Goal: Task Accomplishment & Management: Use online tool/utility

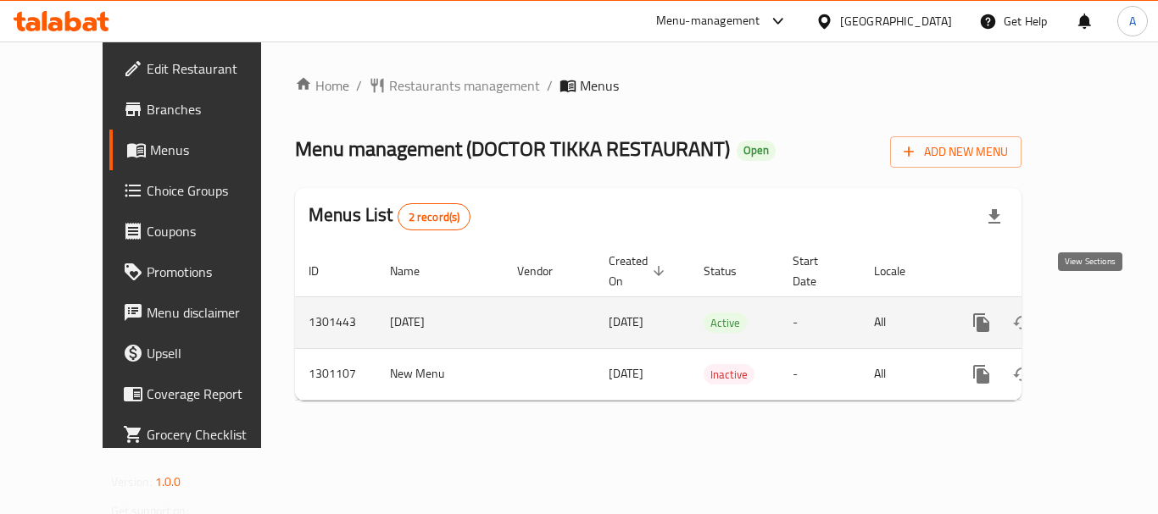
click at [1099, 313] on icon "enhanced table" at bounding box center [1103, 323] width 20 height 20
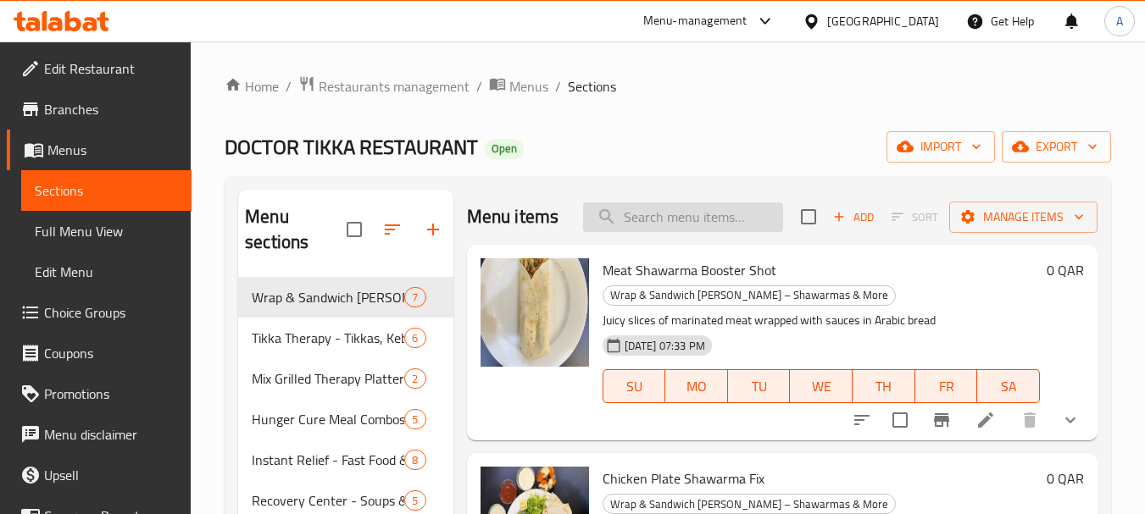
click at [646, 232] on input "search" at bounding box center [683, 218] width 200 height 30
paste input "770847"
type input "770847"
paste input "Mutton Biryani Shot"
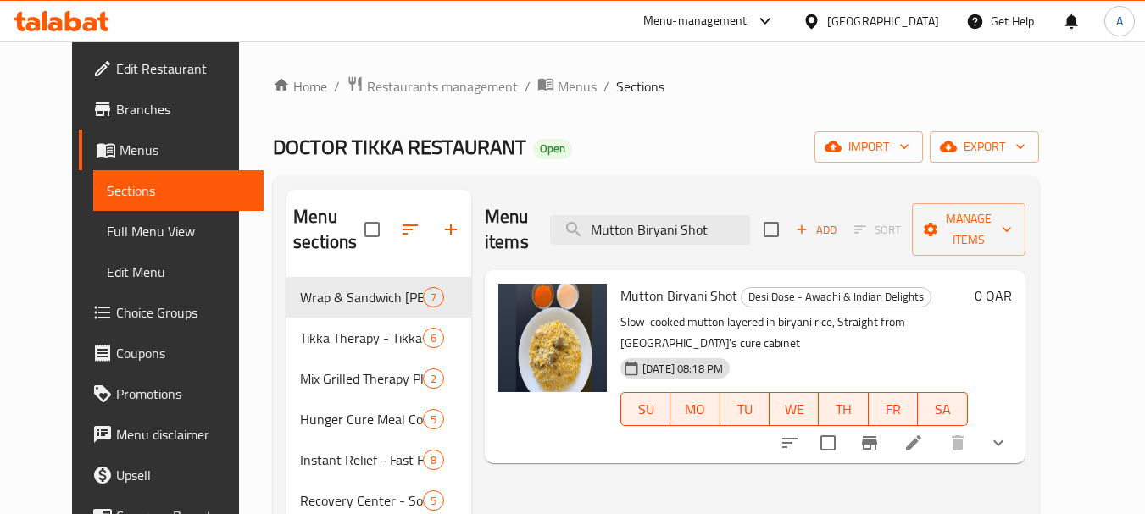
type input "Mutton Biryani Shot"
click at [924, 433] on icon at bounding box center [913, 443] width 20 height 20
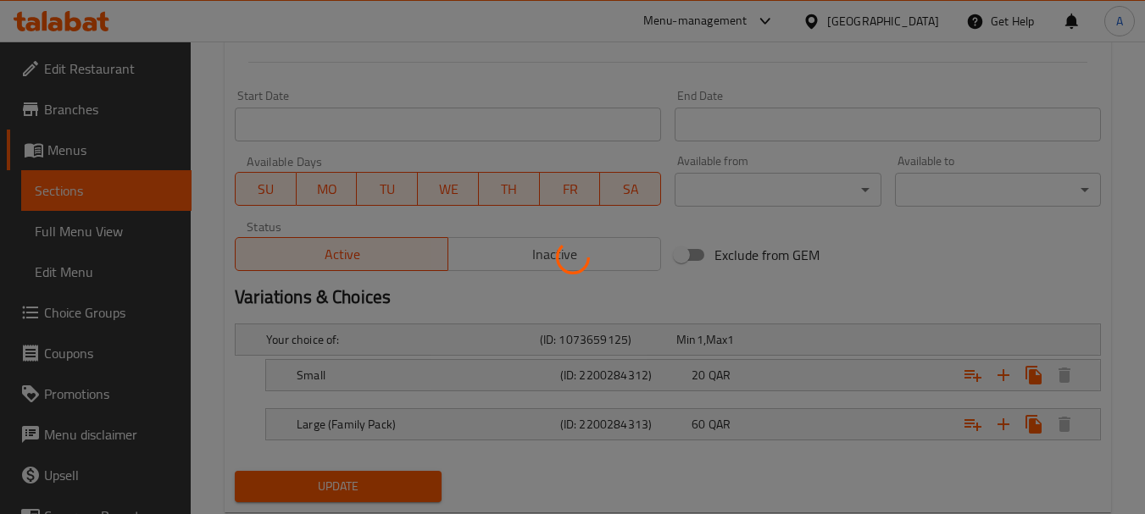
scroll to position [734, 0]
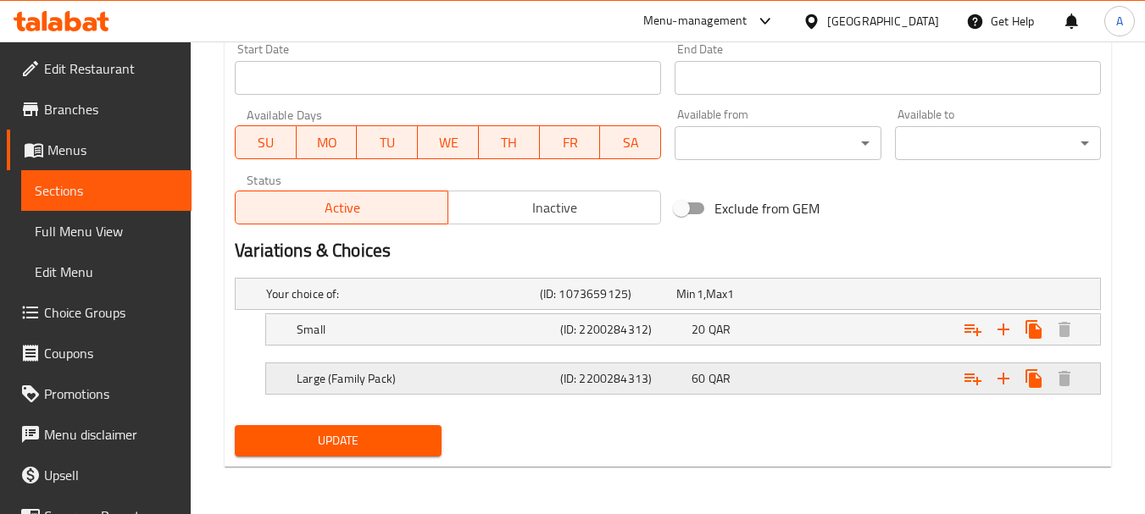
click at [472, 378] on h5 "Large (Family Pack)" at bounding box center [425, 378] width 257 height 17
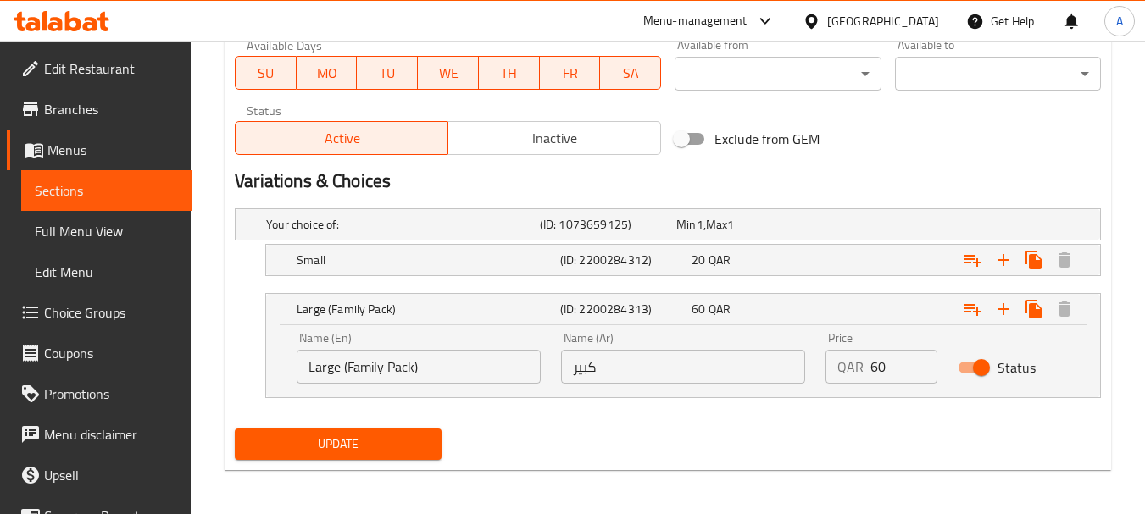
scroll to position [819, 0]
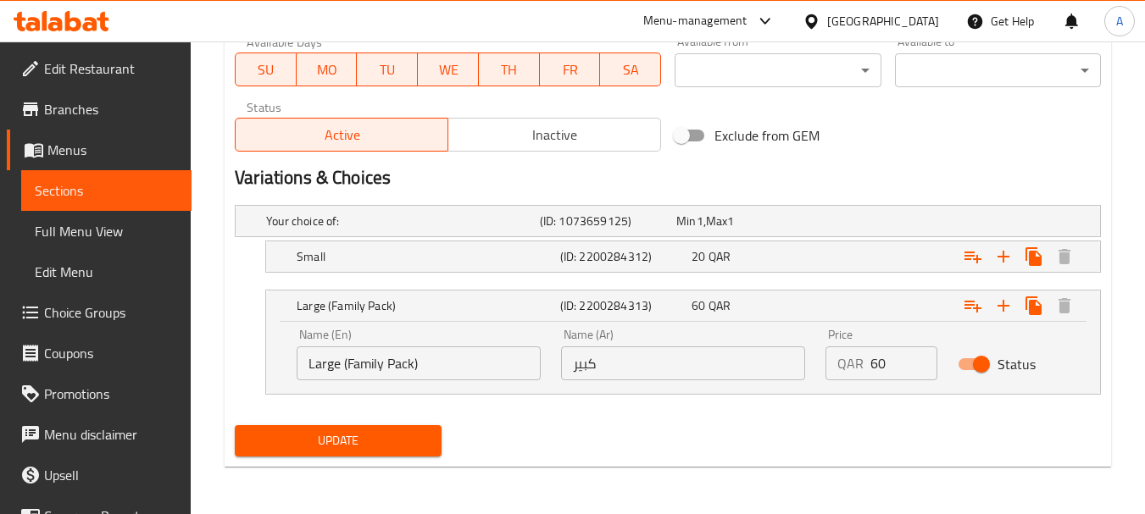
click at [409, 370] on input "Large (Family Pack)" at bounding box center [419, 364] width 244 height 34
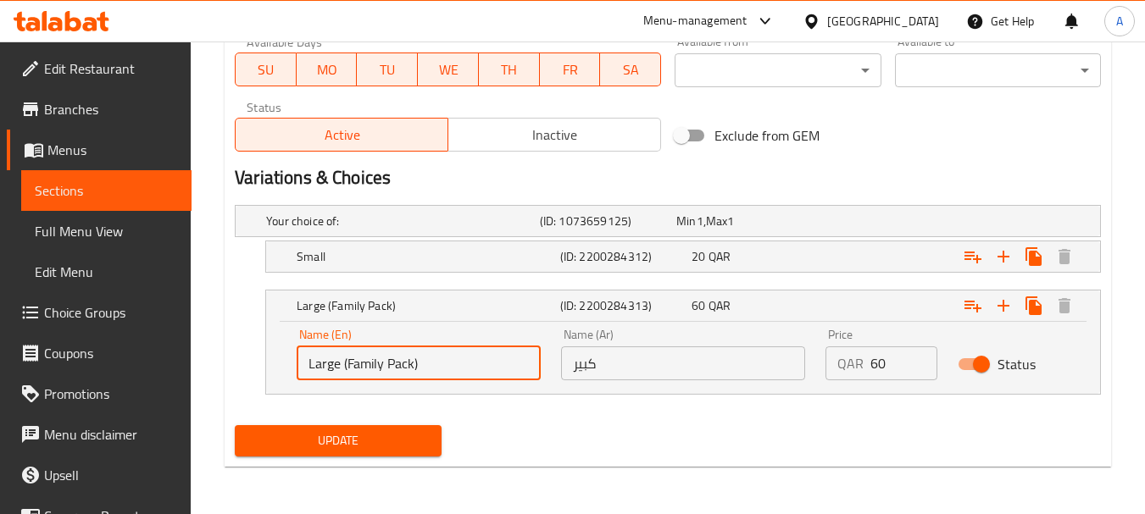
click at [410, 370] on input "Large (Family Pack)" at bounding box center [419, 364] width 244 height 34
click at [668, 367] on input "كبير" at bounding box center [683, 364] width 244 height 34
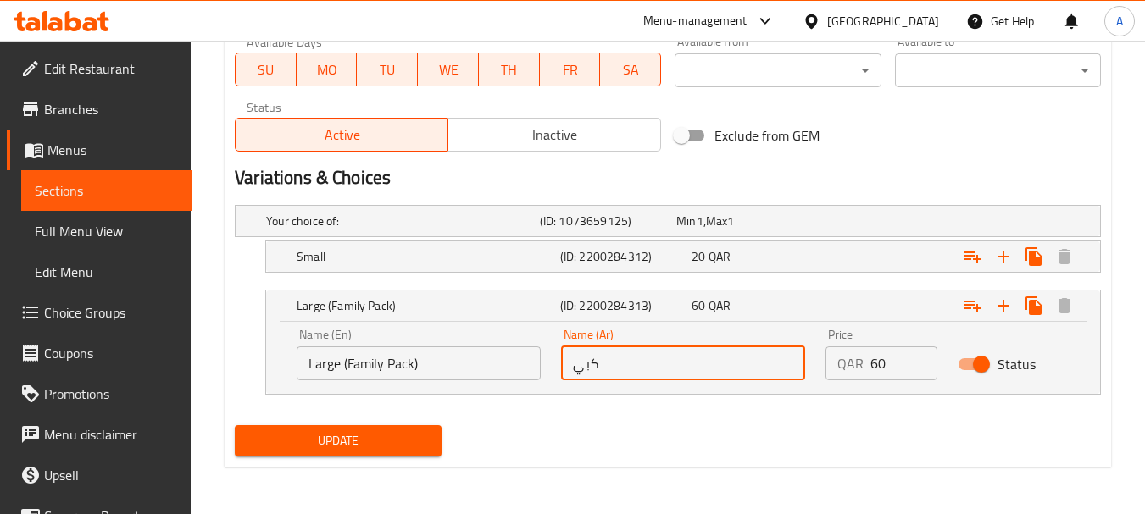
type input "كبير"
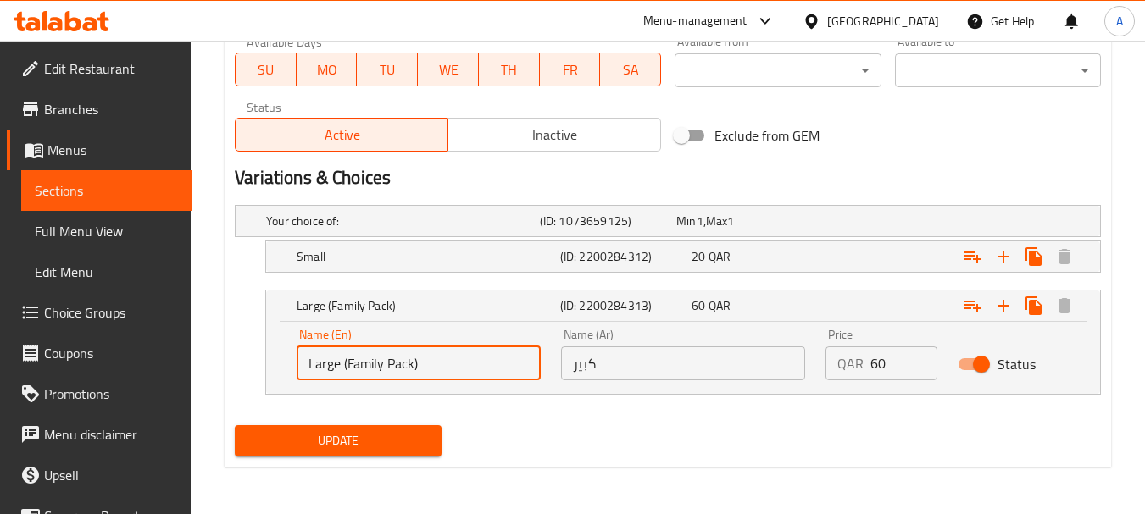
click at [375, 378] on input "Large (Family Pack)" at bounding box center [419, 364] width 244 height 34
click at [377, 378] on input "Large (Family Pack)" at bounding box center [419, 364] width 244 height 34
click at [377, 379] on input "Large (Family Pack)" at bounding box center [419, 364] width 244 height 34
type input "Large (Family Pack)"
click at [661, 373] on input "كبير" at bounding box center [683, 364] width 244 height 34
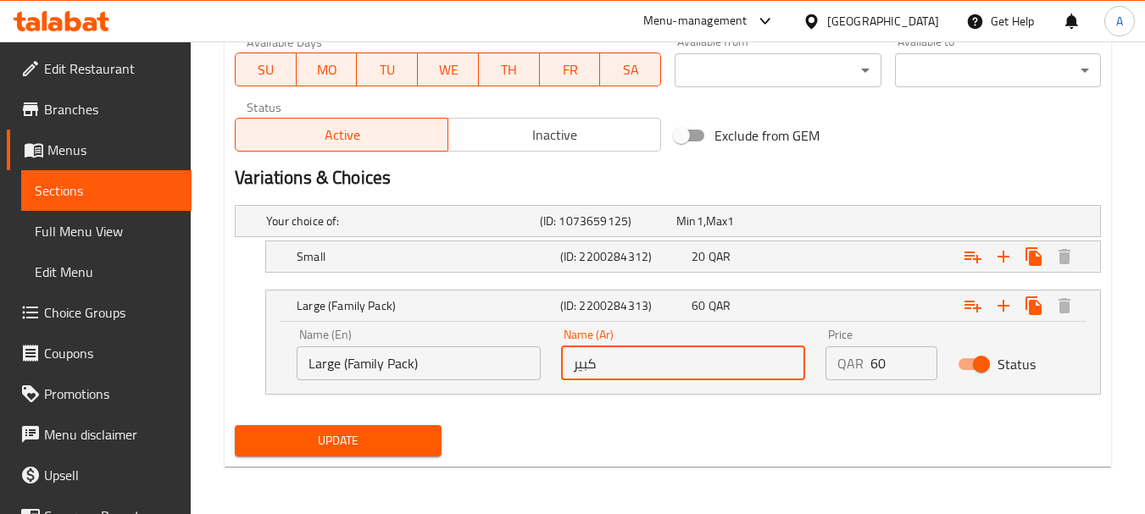
click at [664, 373] on input "كبير" at bounding box center [683, 364] width 244 height 34
paste input "(حزمة عائلية)"
type input "كبير (حزمة عائلية)"
click at [364, 441] on span "Update" at bounding box center [337, 441] width 179 height 21
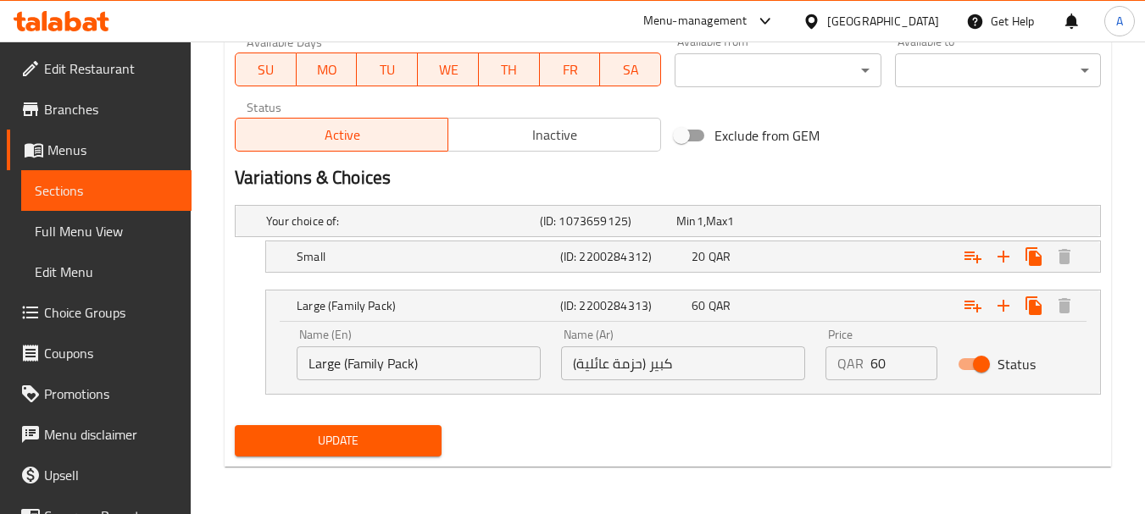
click at [894, 5] on div "[GEOGRAPHIC_DATA]" at bounding box center [871, 21] width 164 height 41
click at [896, 8] on div "[GEOGRAPHIC_DATA]" at bounding box center [871, 21] width 164 height 41
click at [817, 18] on icon at bounding box center [811, 21] width 12 height 14
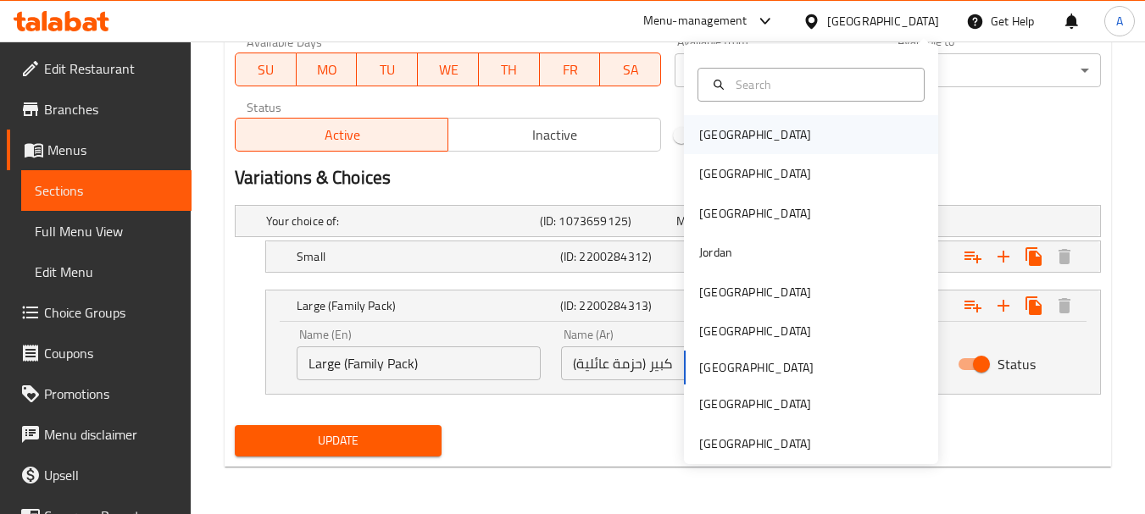
click at [758, 136] on div "[GEOGRAPHIC_DATA]" at bounding box center [811, 134] width 254 height 39
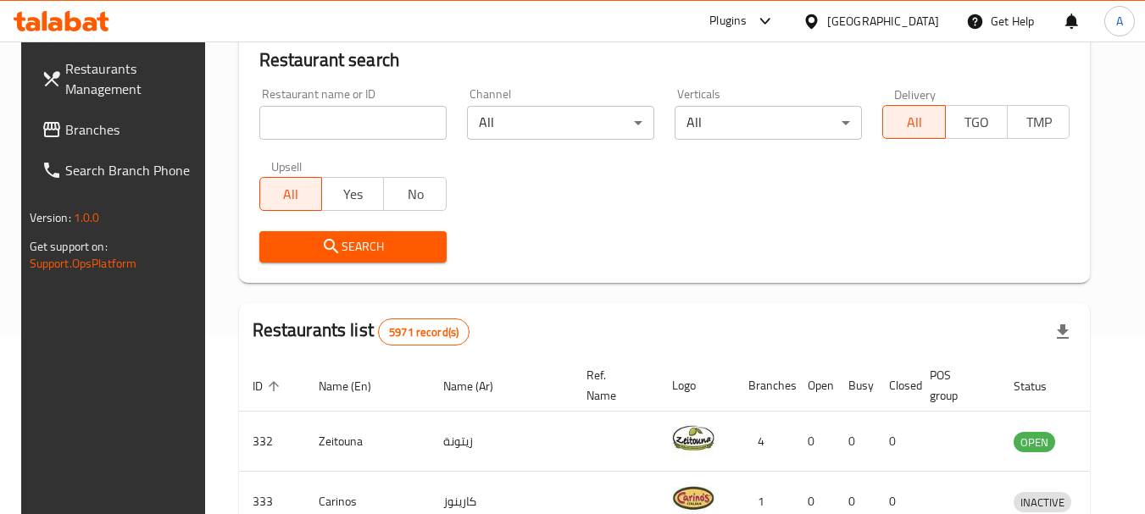
scroll to position [769, 0]
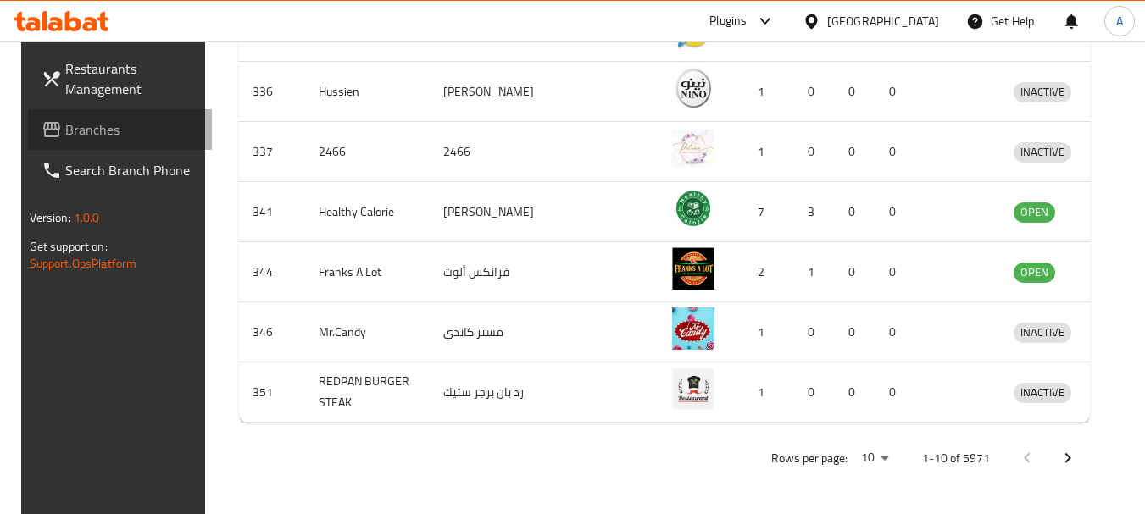
click at [86, 139] on span "Branches" at bounding box center [132, 129] width 134 height 20
click at [86, 140] on span "Branches" at bounding box center [132, 129] width 134 height 20
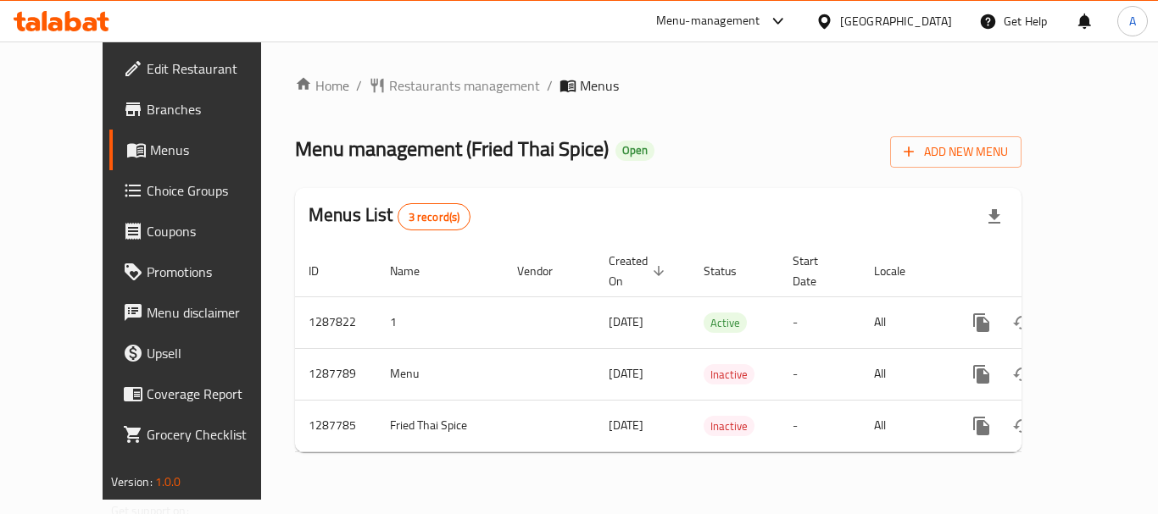
click at [147, 186] on span "Choice Groups" at bounding box center [215, 191] width 136 height 20
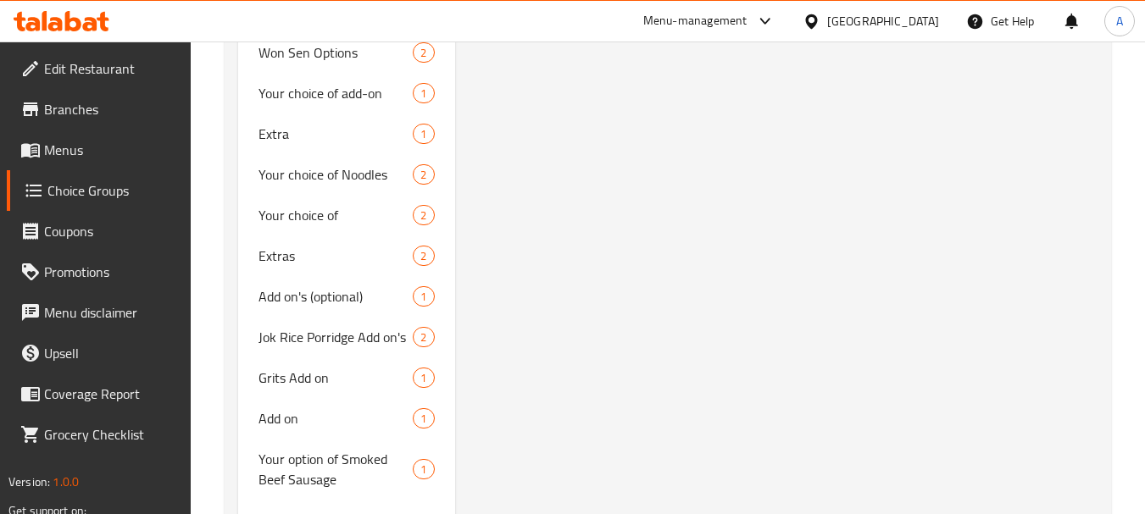
scroll to position [2145, 0]
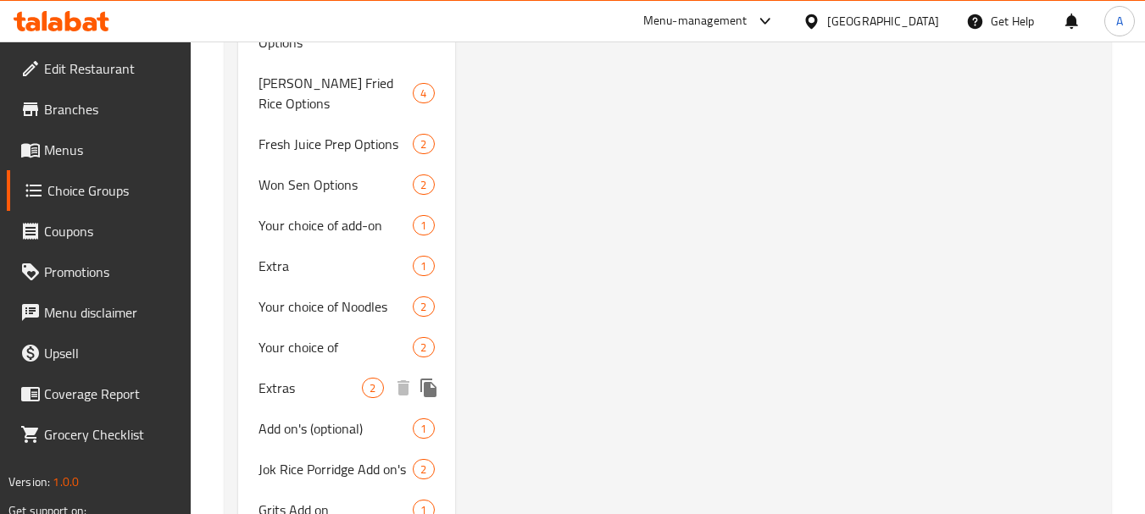
click at [286, 378] on span "Extras" at bounding box center [309, 388] width 103 height 20
type input "Extras"
type input "إضافات"
type input "0"
type input "2"
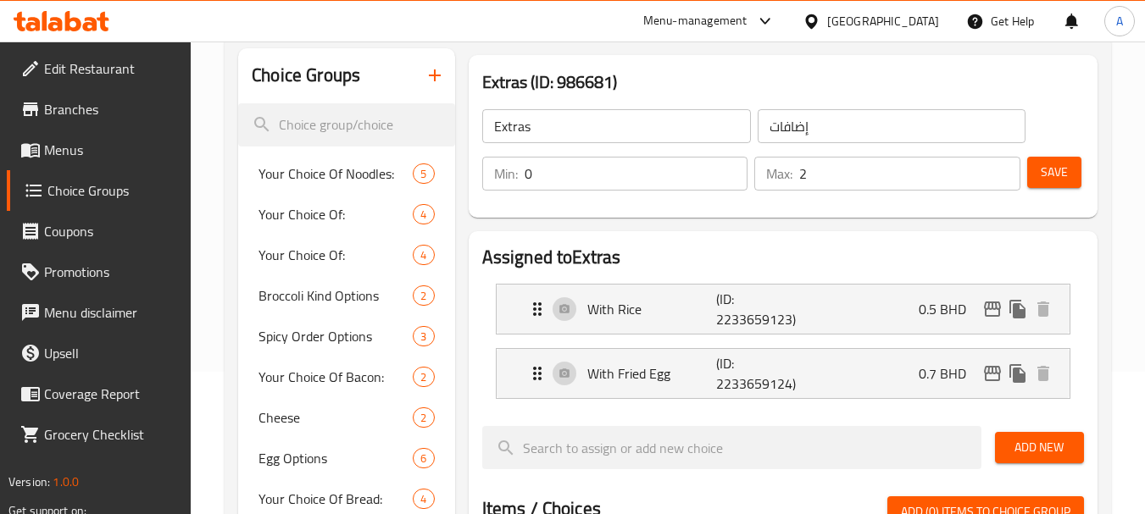
scroll to position [2255, 0]
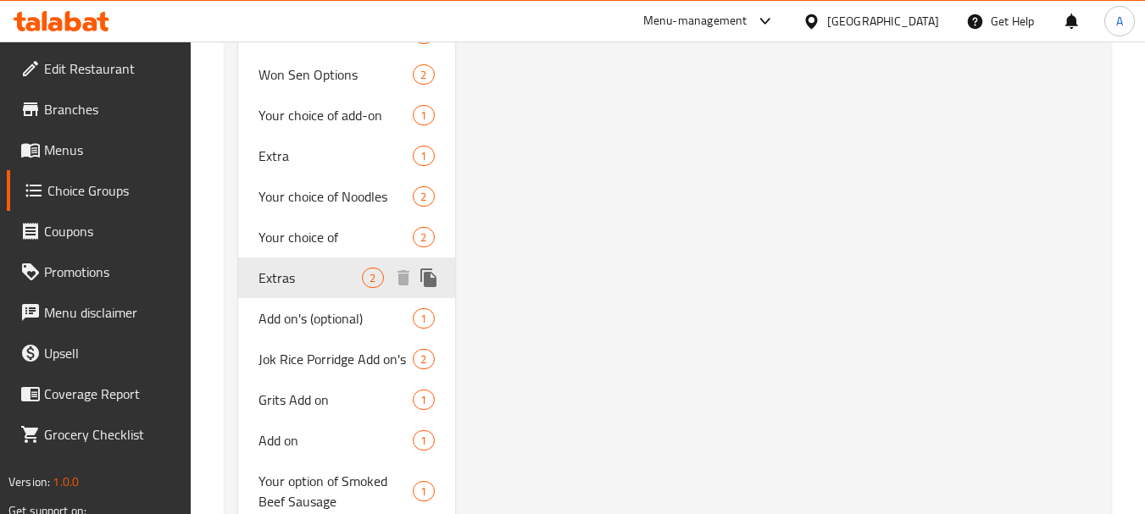
click at [336, 268] on span "Extras" at bounding box center [309, 278] width 103 height 20
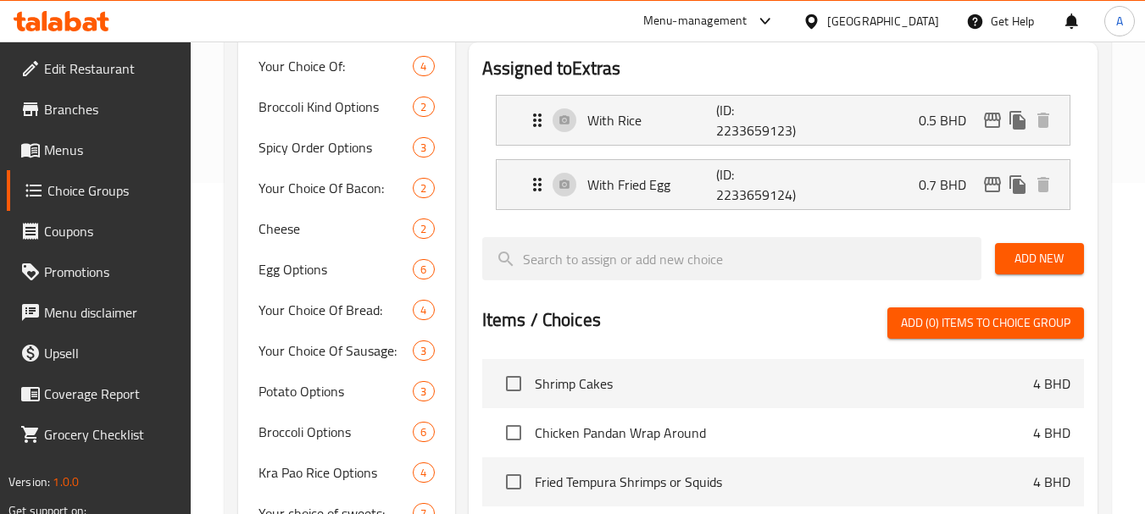
scroll to position [170, 0]
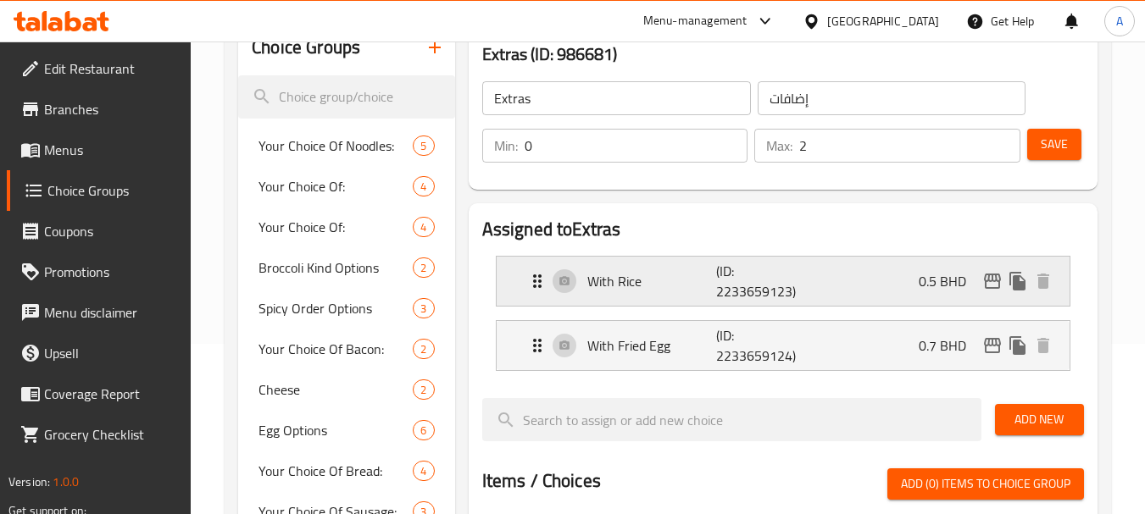
click at [794, 262] on div "With Rice (ID: 2233659123) 0.5 BHD" at bounding box center [788, 281] width 522 height 49
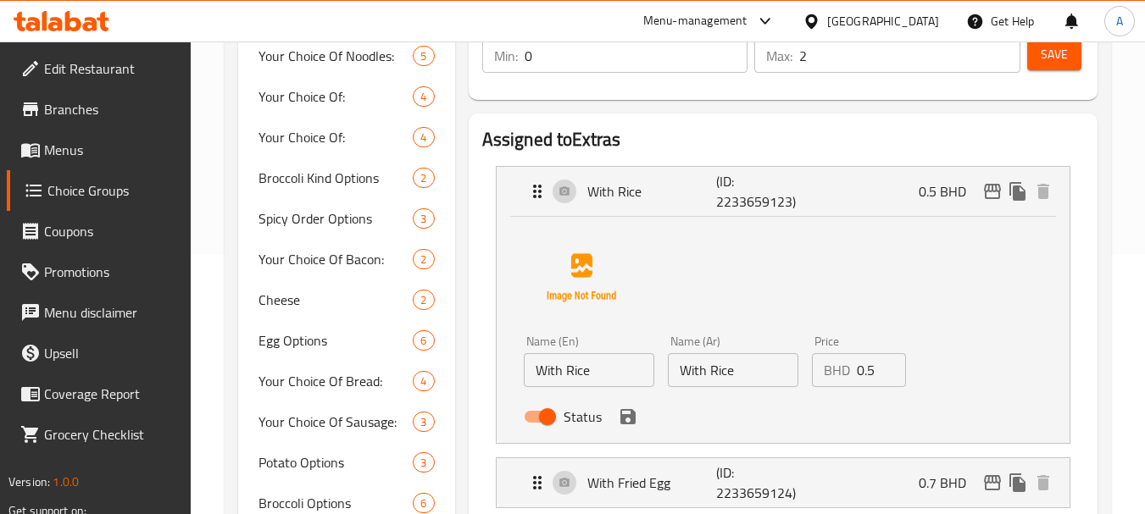
scroll to position [340, 0]
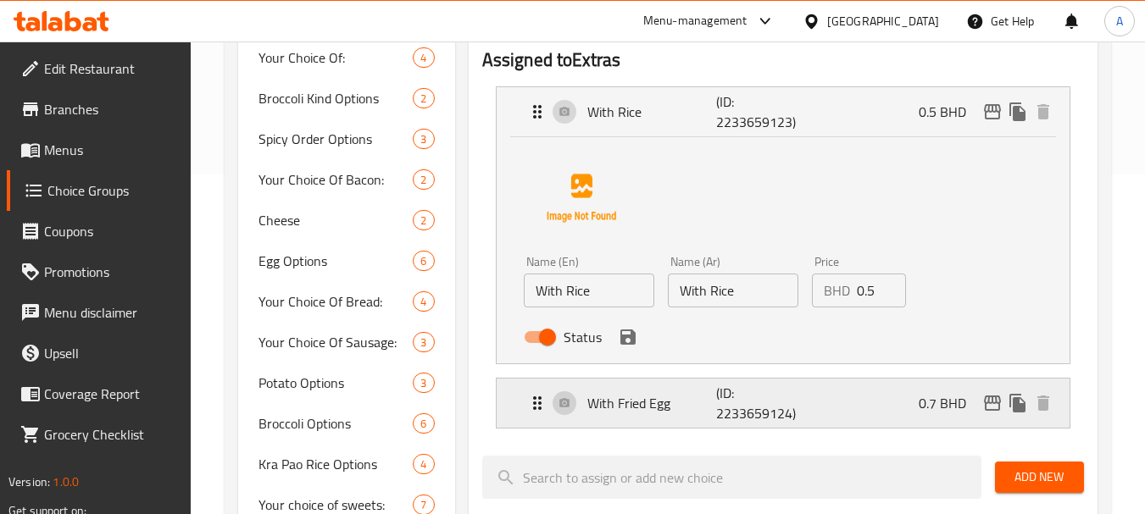
click at [764, 411] on p "(ID: 2233659124)" at bounding box center [759, 403] width 86 height 41
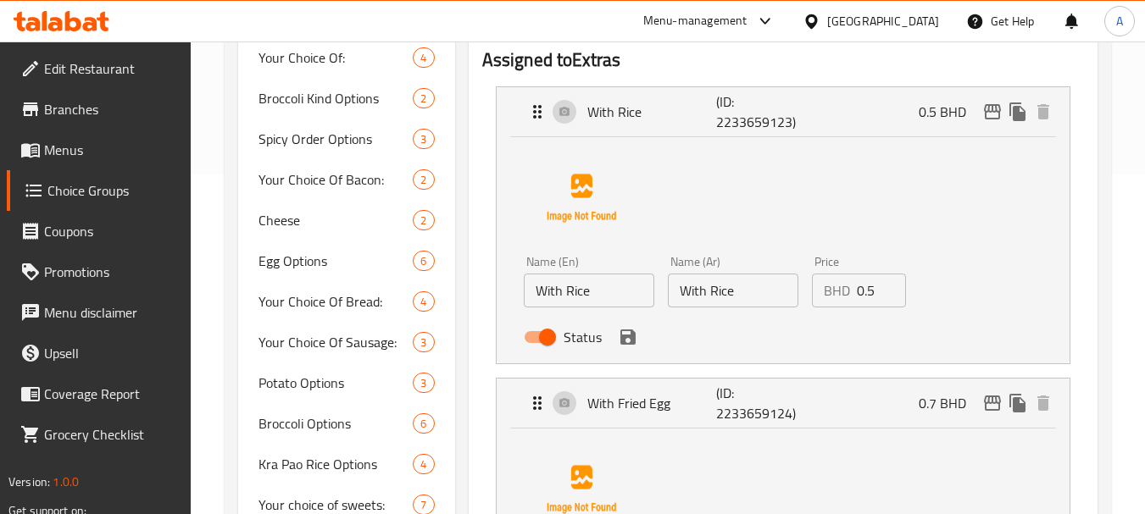
click at [735, 297] on input "With Rice" at bounding box center [733, 291] width 131 height 34
click at [736, 296] on input "With Rice" at bounding box center [733, 291] width 131 height 34
click at [737, 297] on input "With Rice" at bounding box center [733, 291] width 131 height 34
type input "/"
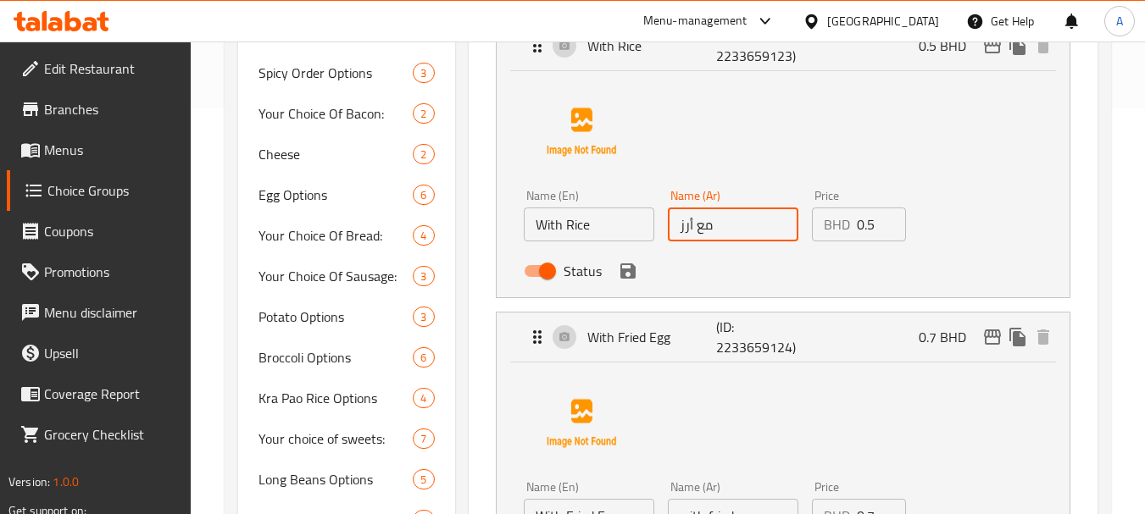
scroll to position [509, 0]
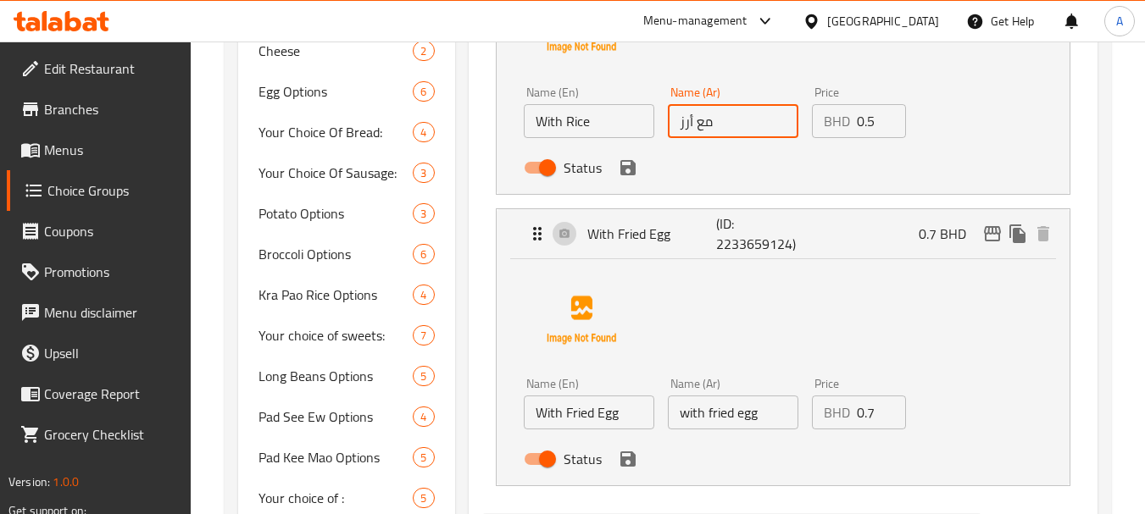
type input "مع أرز"
click at [741, 423] on input "with fried egg" at bounding box center [733, 413] width 131 height 34
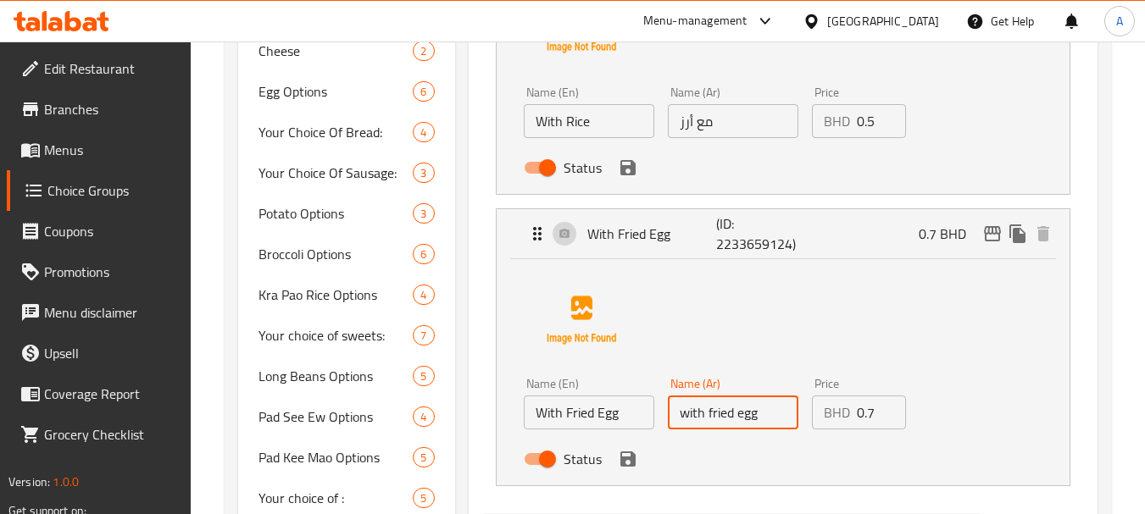
click at [742, 423] on input "with fried egg" at bounding box center [733, 413] width 131 height 34
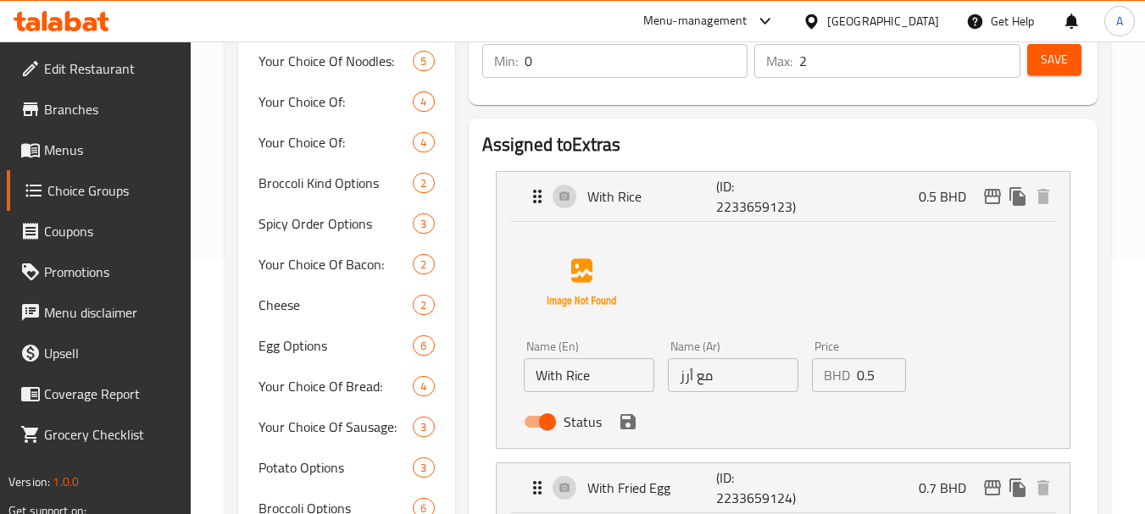
scroll to position [250, 0]
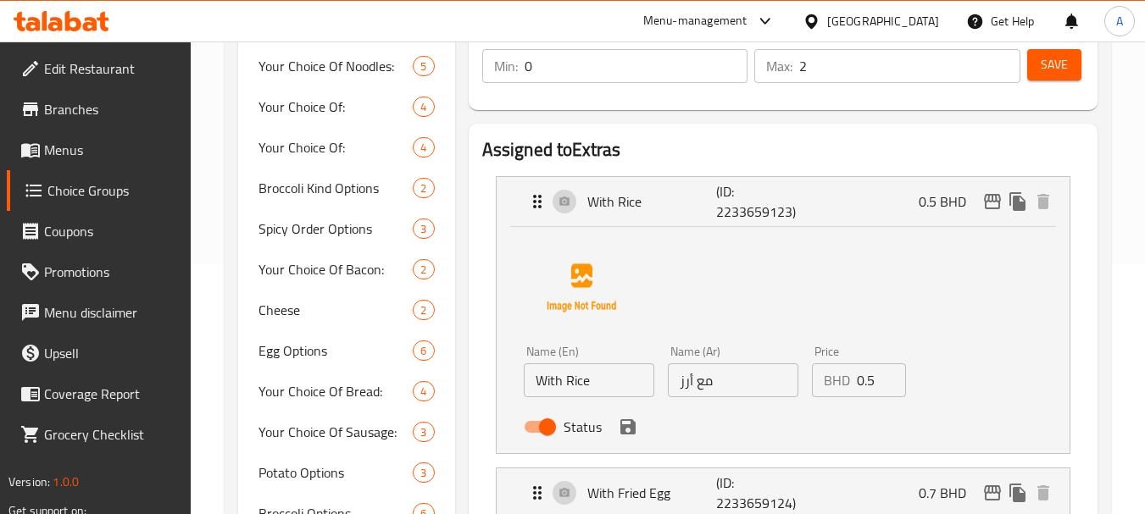
type input "مع بيض مقلي"
click at [1033, 72] on button "Save" at bounding box center [1054, 64] width 54 height 31
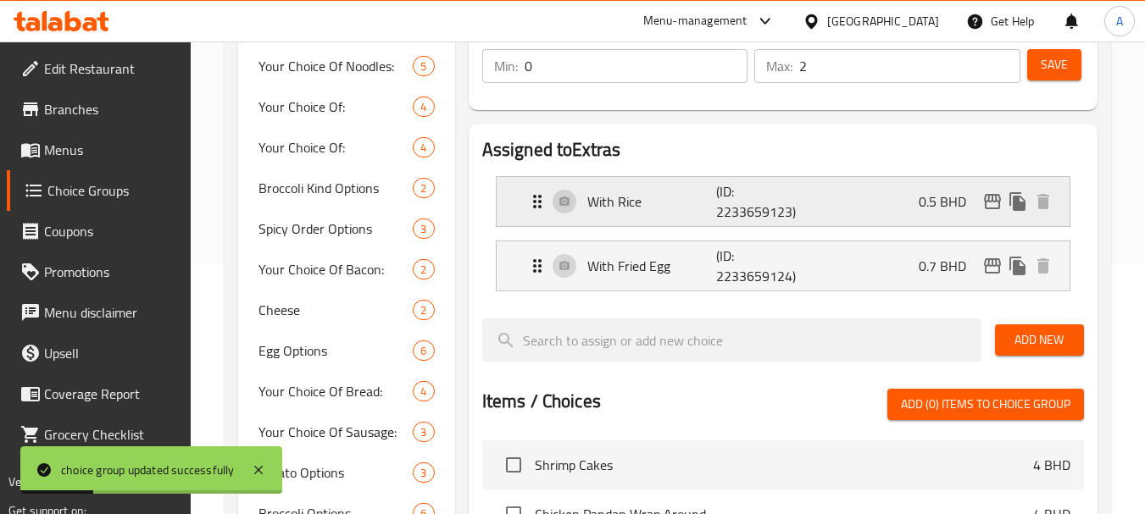
click at [817, 193] on div "With Rice (ID: 2233659123) 0.5 BHD" at bounding box center [788, 201] width 522 height 49
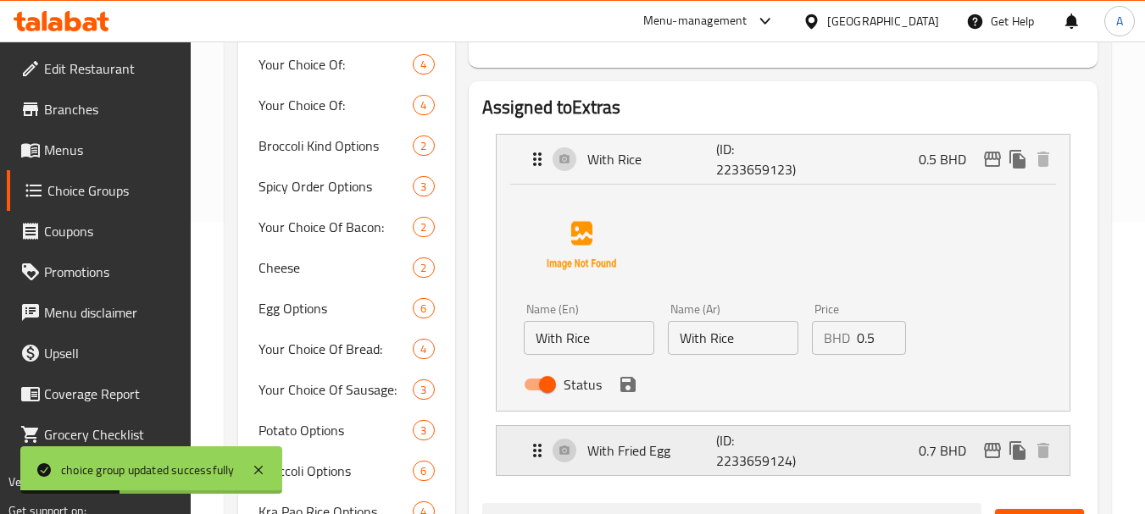
scroll to position [335, 0]
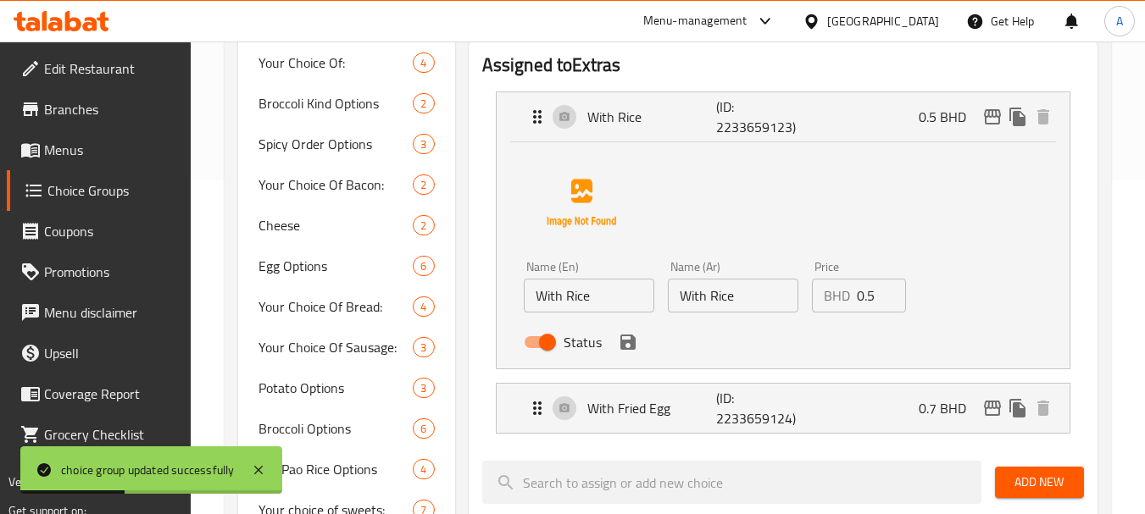
click at [755, 413] on p "(ID: 2233659124)" at bounding box center [759, 408] width 86 height 41
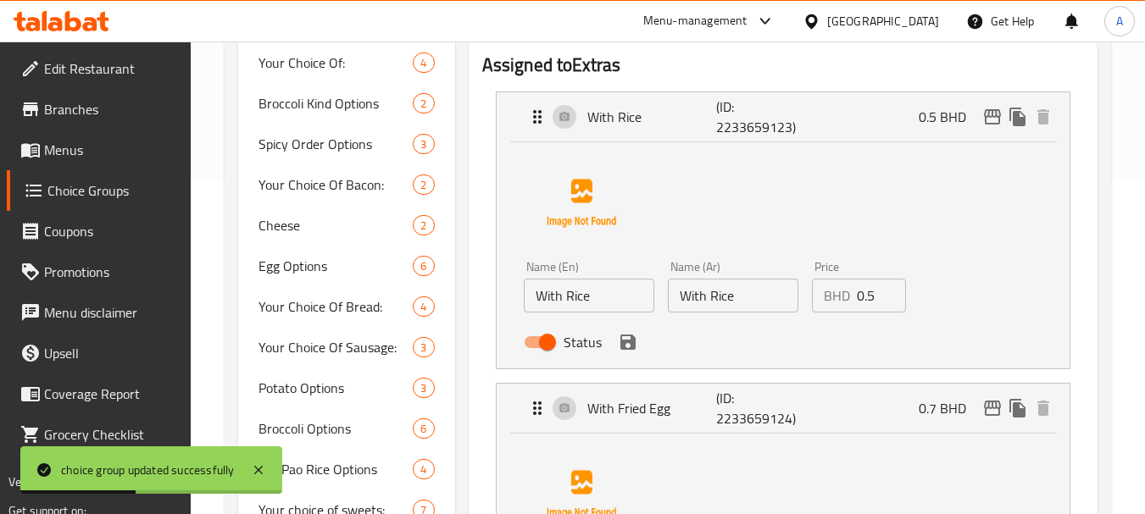
click at [735, 319] on div "Status" at bounding box center [733, 342] width 432 height 46
click at [736, 308] on input "With Rice" at bounding box center [733, 296] width 131 height 34
click at [737, 308] on input "With Rice" at bounding box center [733, 296] width 131 height 34
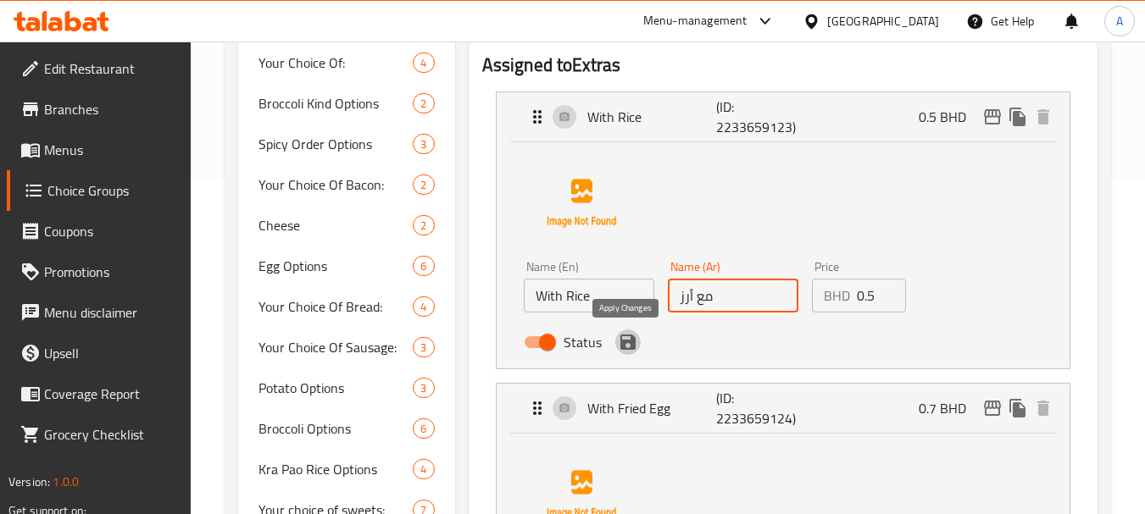
click at [636, 342] on icon "save" at bounding box center [628, 342] width 20 height 20
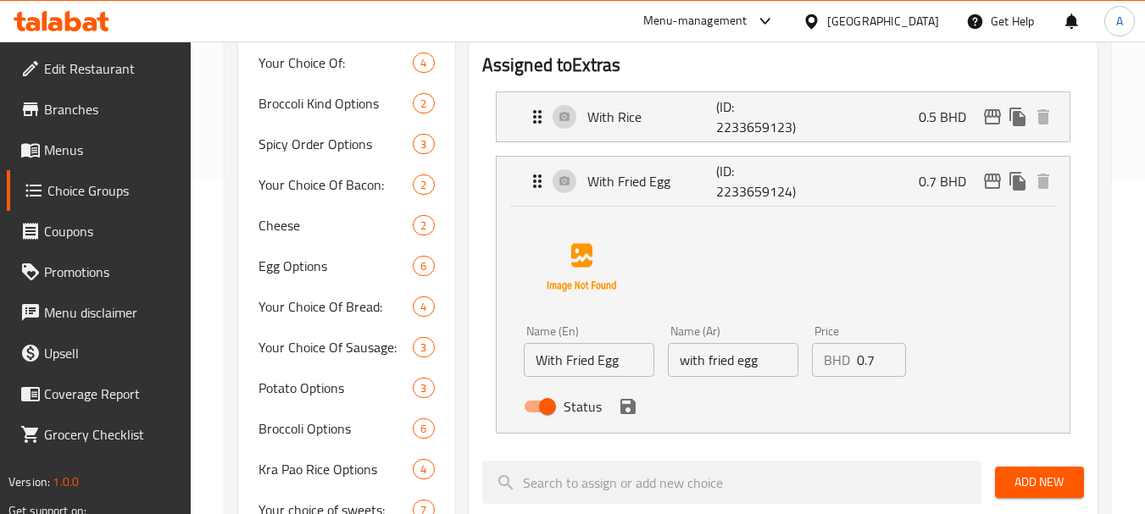
type input "مع أرز"
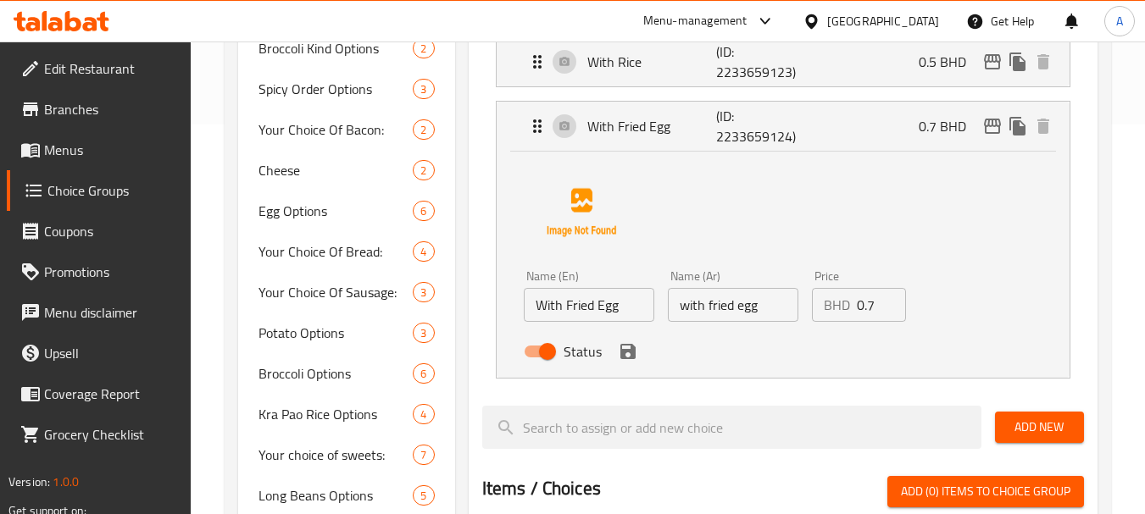
scroll to position [419, 0]
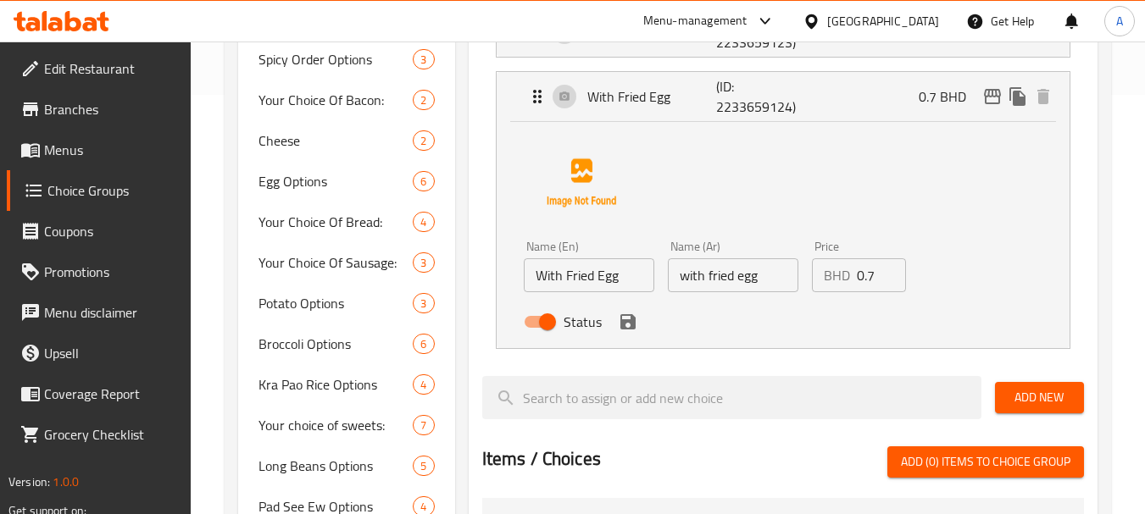
click at [746, 282] on input "with fried egg" at bounding box center [733, 275] width 131 height 34
click at [747, 282] on input "with fried egg" at bounding box center [733, 275] width 131 height 34
click at [626, 327] on icon "save" at bounding box center [628, 322] width 20 height 20
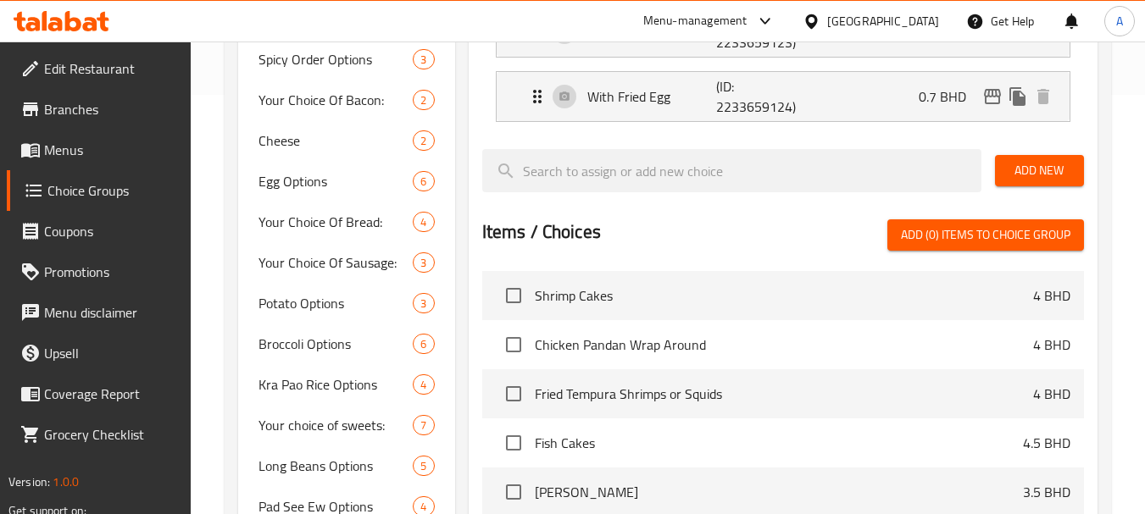
type input "مع بيض مقلي"
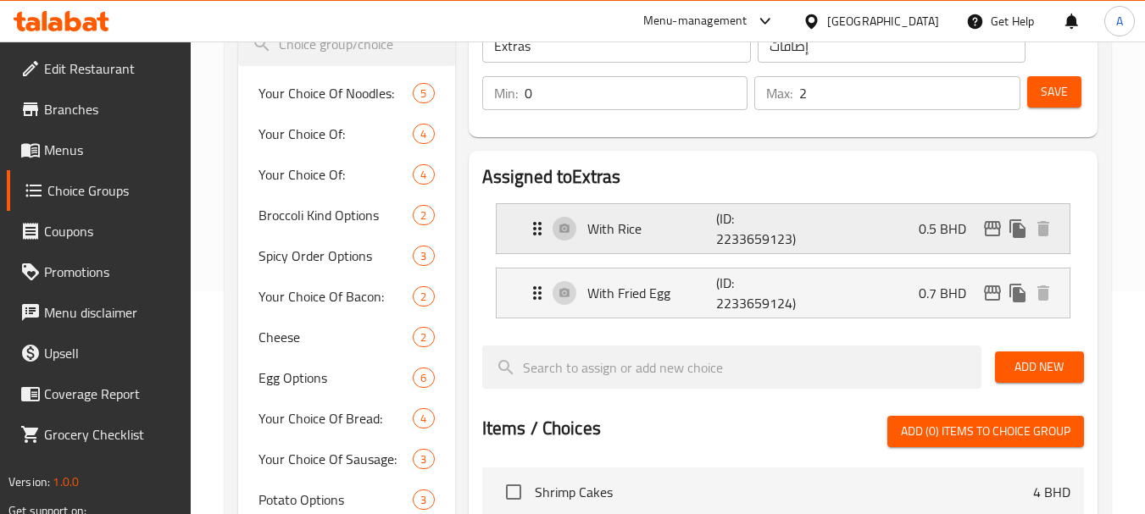
scroll to position [0, 0]
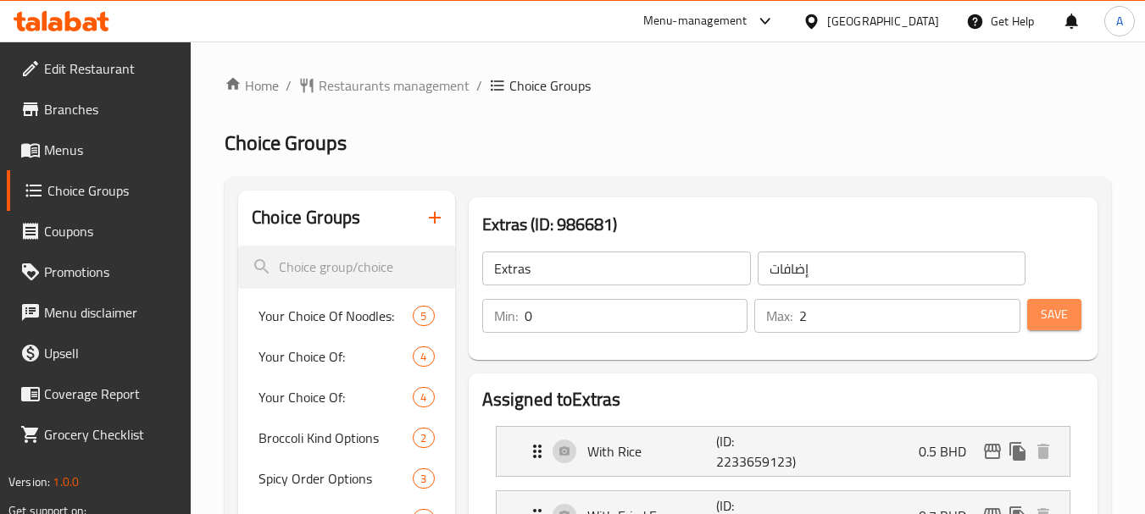
click at [1067, 305] on span "Save" at bounding box center [1054, 314] width 27 height 21
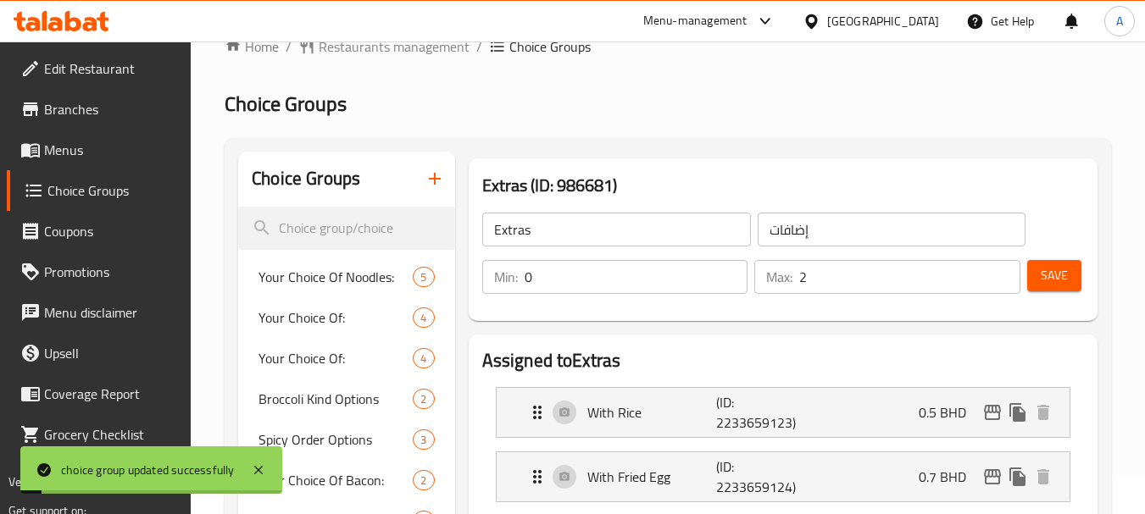
scroll to position [169, 0]
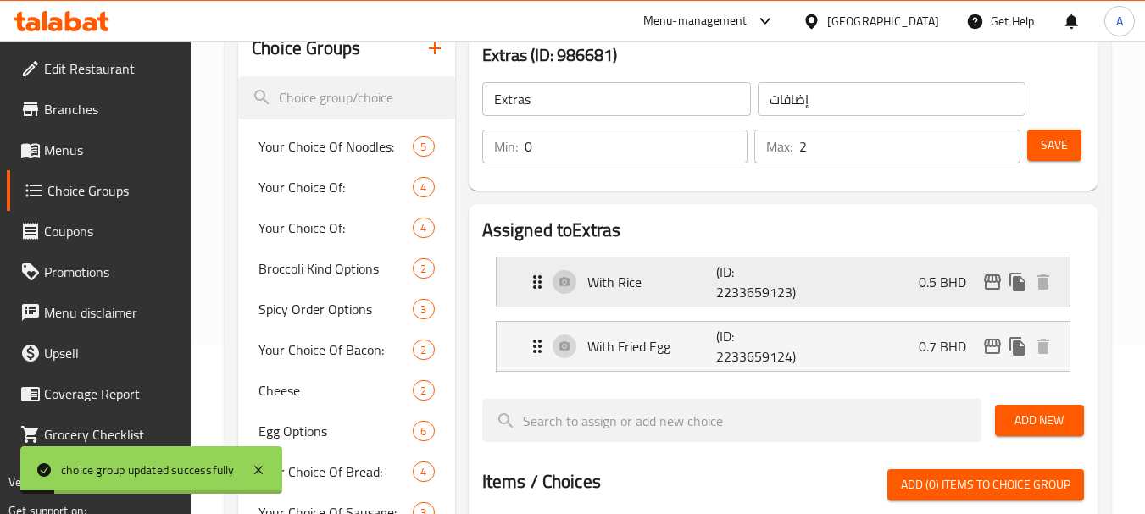
click at [831, 262] on div "With Rice (ID: 2233659123) 0.5 BHD" at bounding box center [788, 282] width 522 height 49
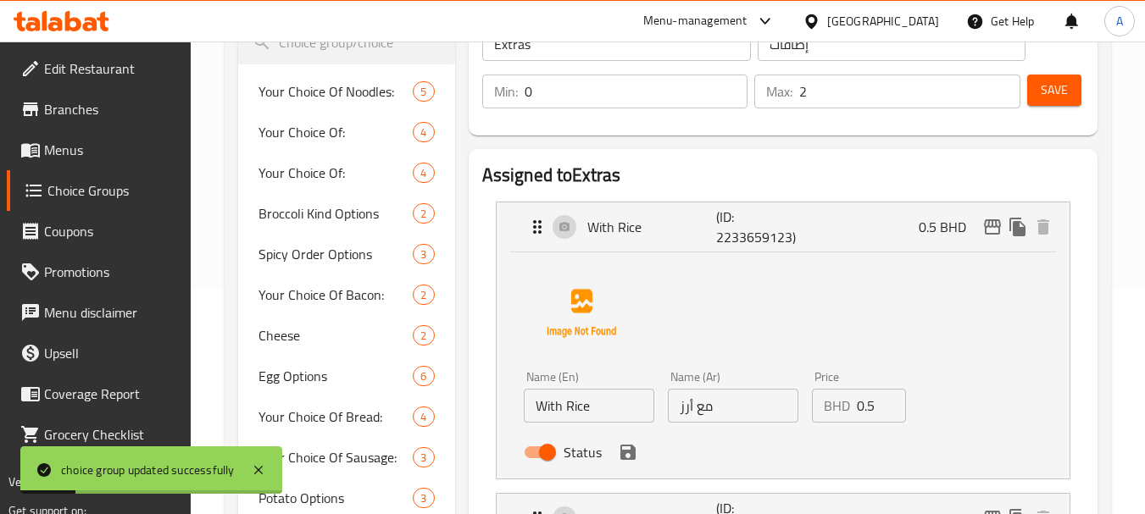
scroll to position [254, 0]
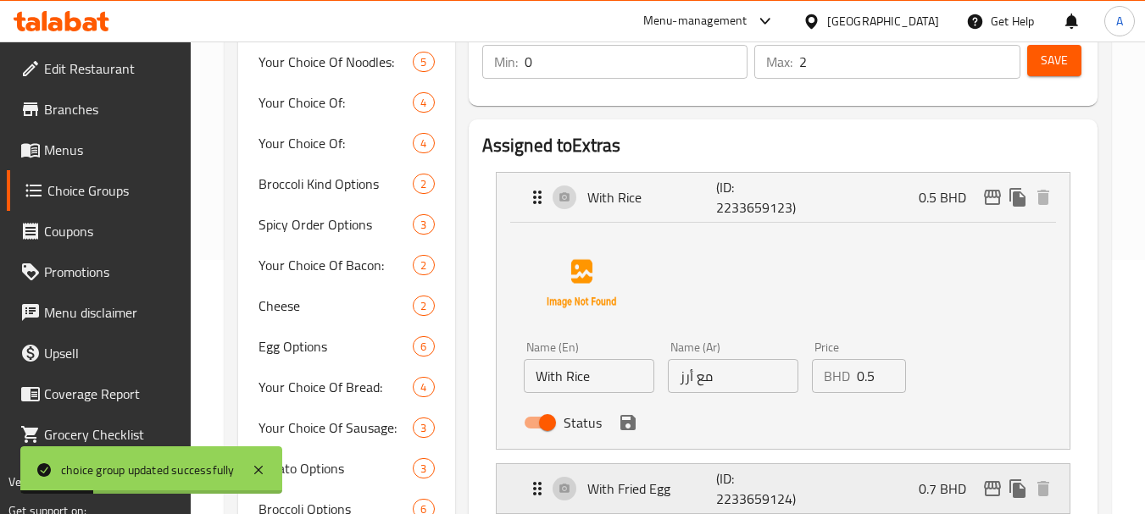
click at [803, 476] on p "(ID: 2233659124)" at bounding box center [759, 489] width 86 height 41
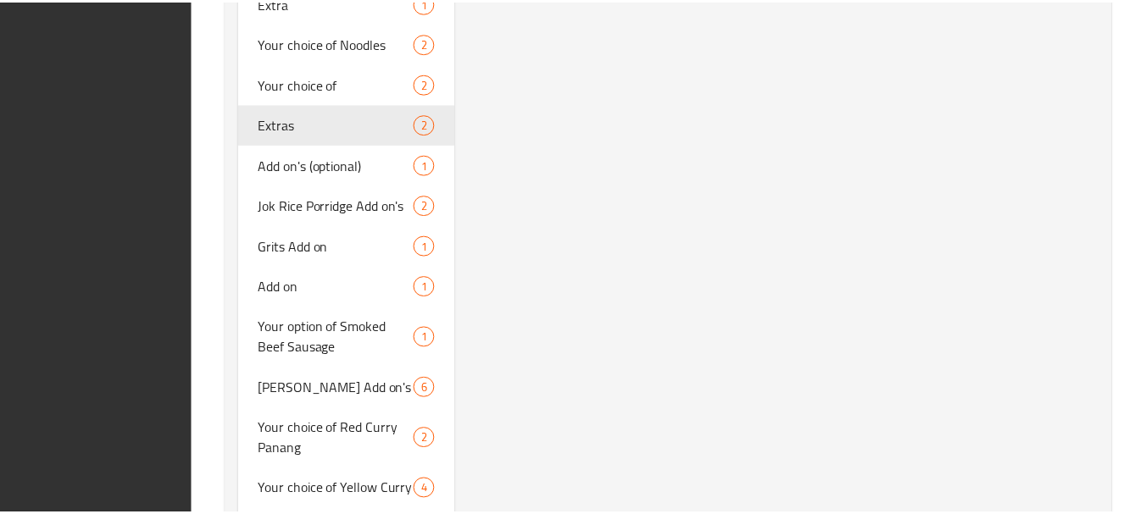
scroll to position [2642, 0]
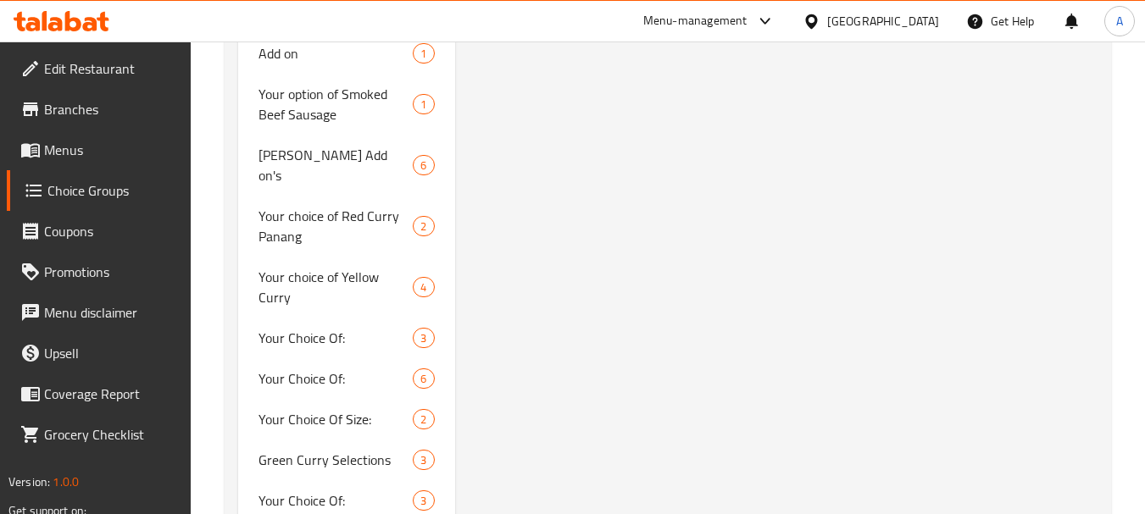
click at [905, 35] on div "[GEOGRAPHIC_DATA]" at bounding box center [871, 21] width 164 height 41
click at [907, 30] on div "[GEOGRAPHIC_DATA]" at bounding box center [883, 21] width 112 height 19
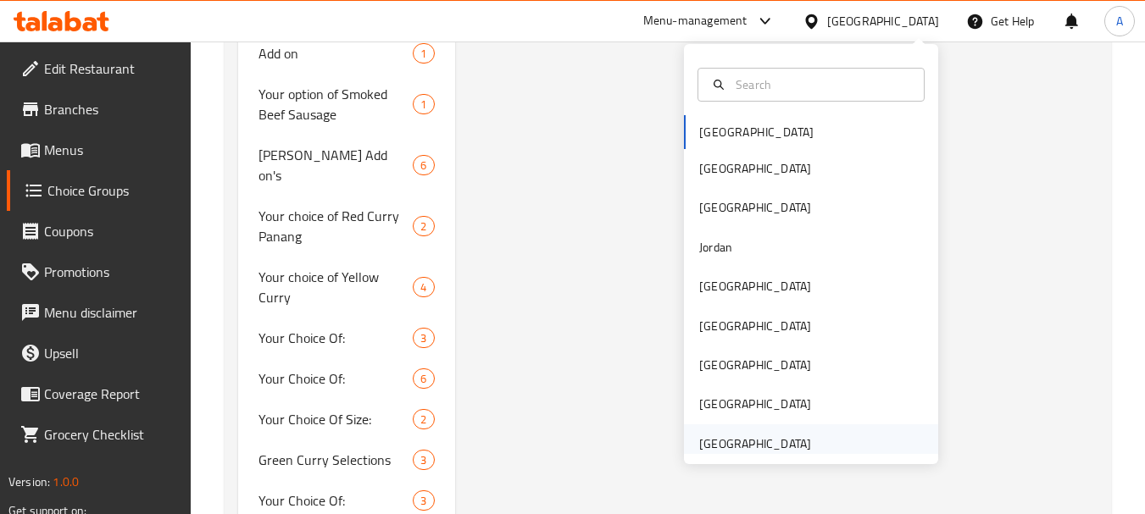
click at [756, 443] on div "[GEOGRAPHIC_DATA]" at bounding box center [755, 444] width 112 height 19
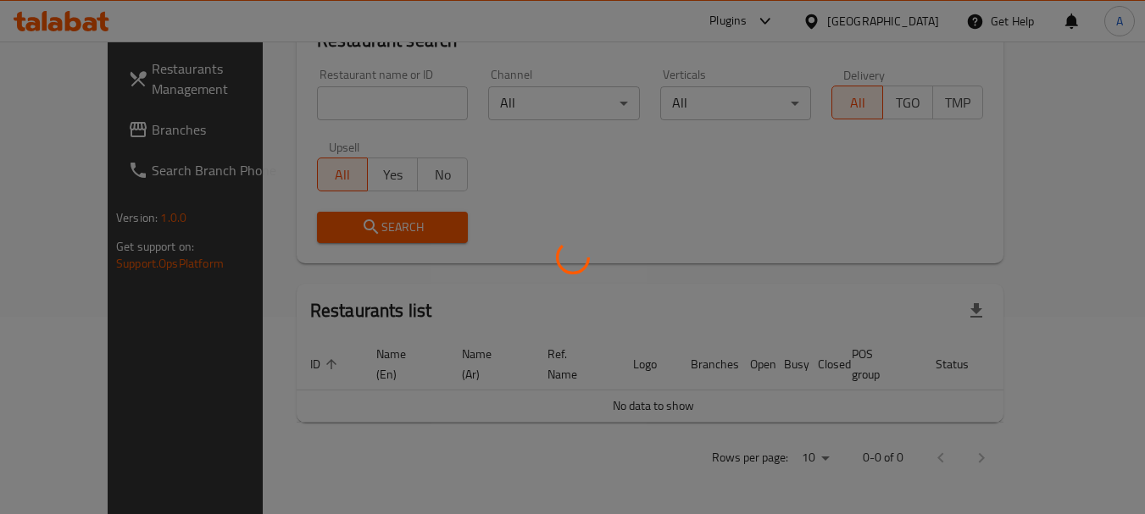
scroll to position [769, 0]
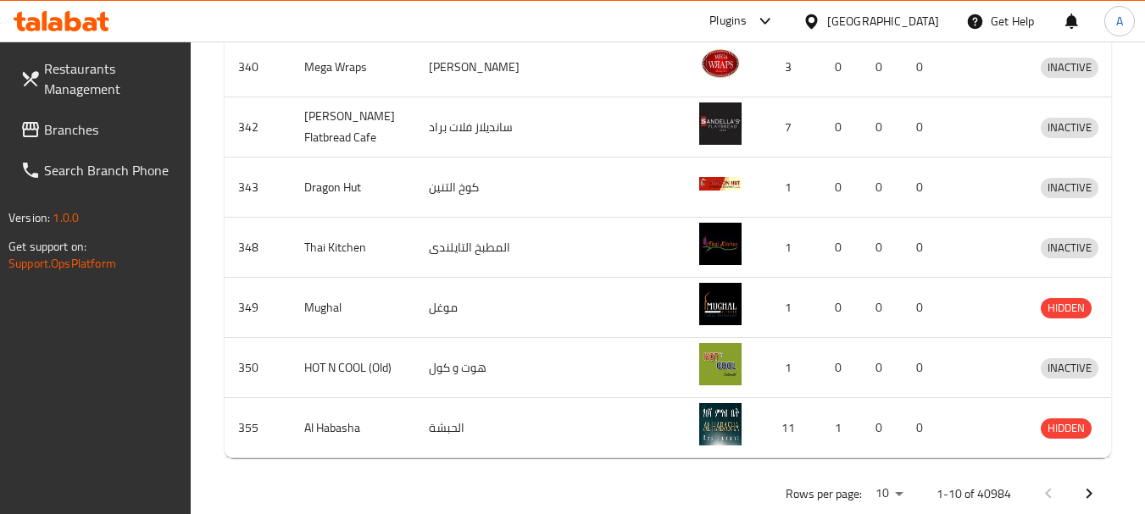
click at [42, 142] on link "Branches" at bounding box center [99, 129] width 185 height 41
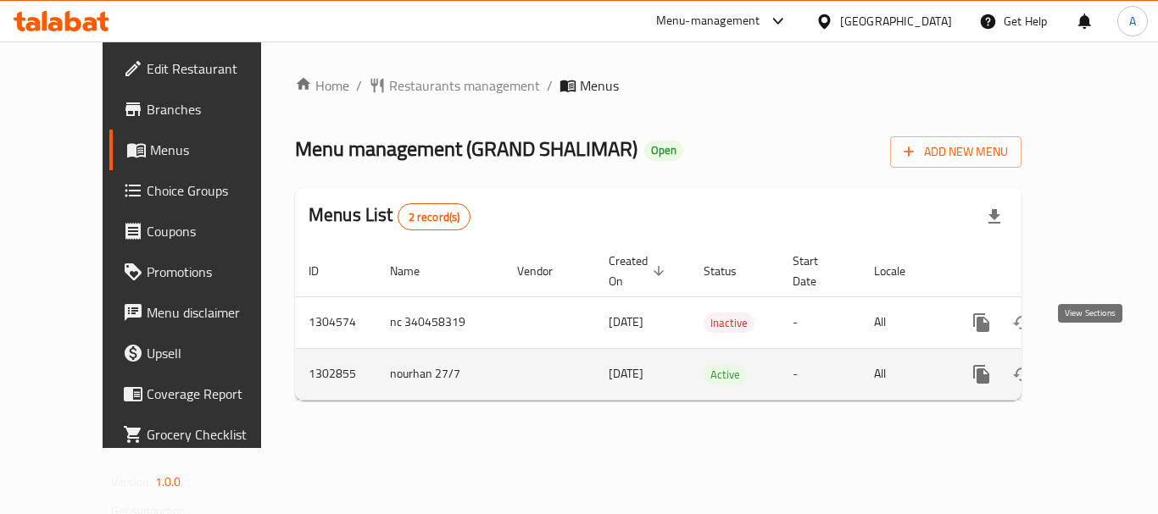
click at [1093, 364] on icon "enhanced table" at bounding box center [1103, 374] width 20 height 20
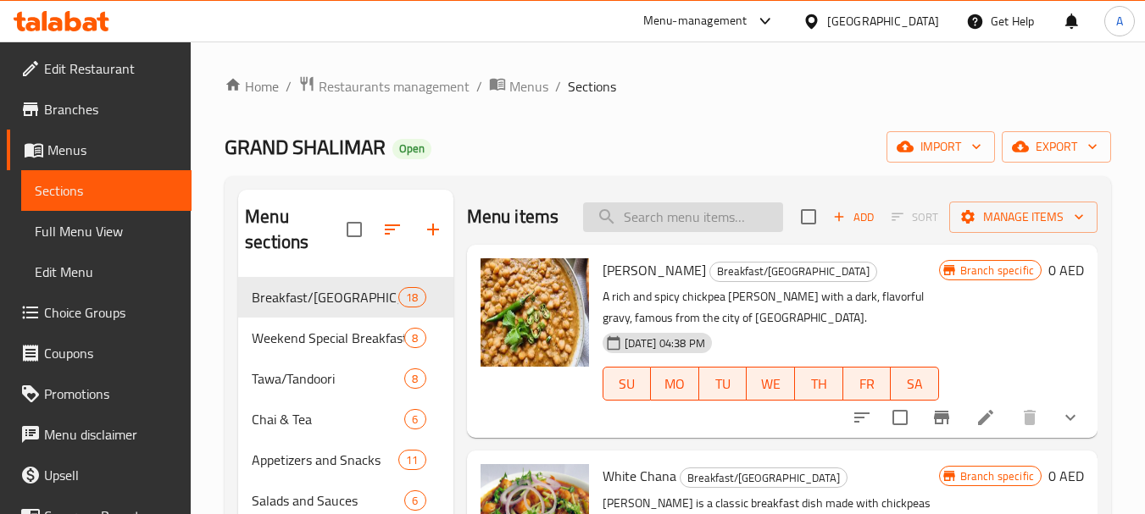
click at [654, 216] on input "search" at bounding box center [683, 218] width 200 height 30
paste input "Curry Pakora Tuesday Special"
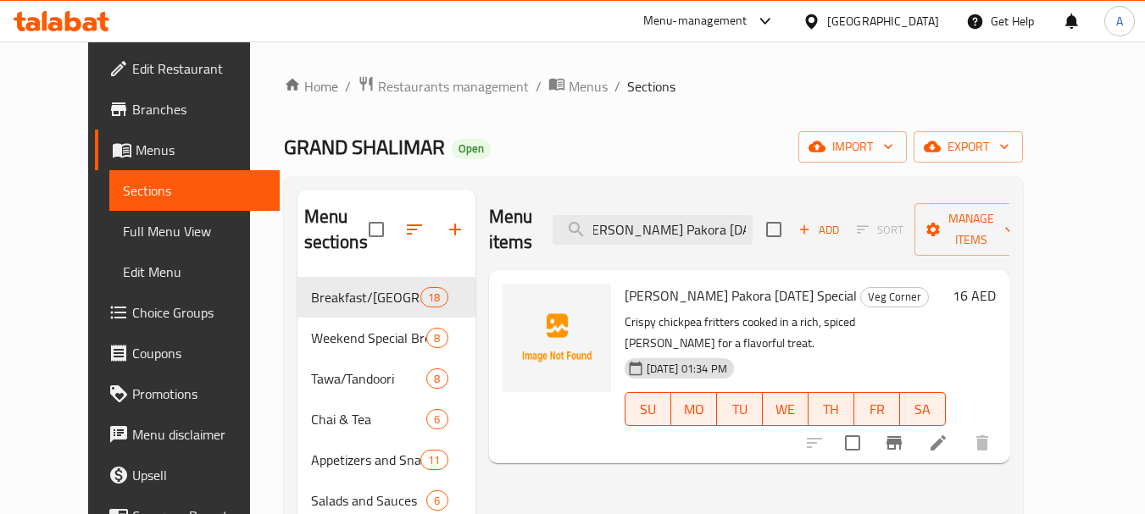
type input "Curry Pakora Tuesday Special"
click at [962, 428] on li at bounding box center [937, 443] width 47 height 31
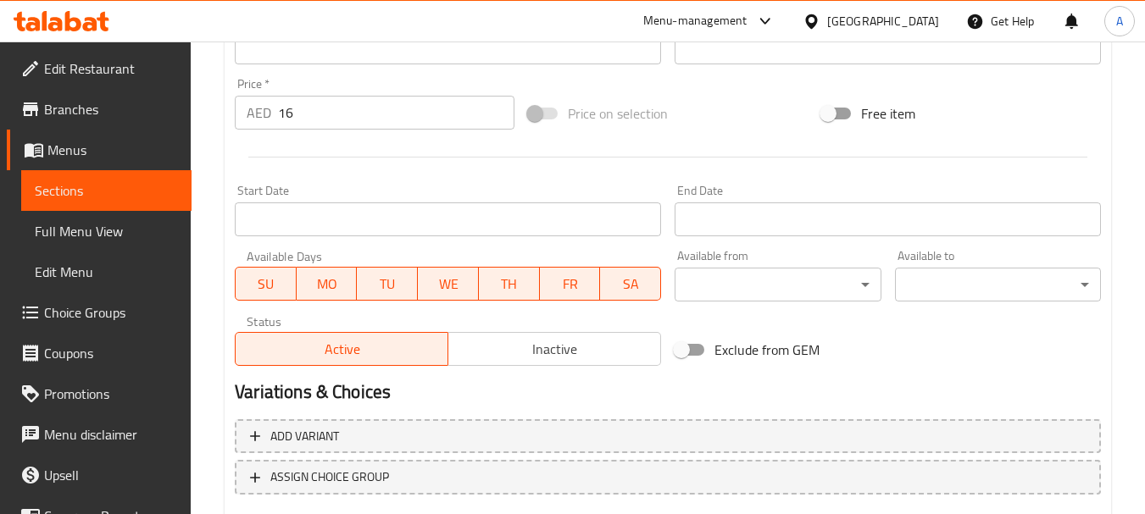
scroll to position [593, 0]
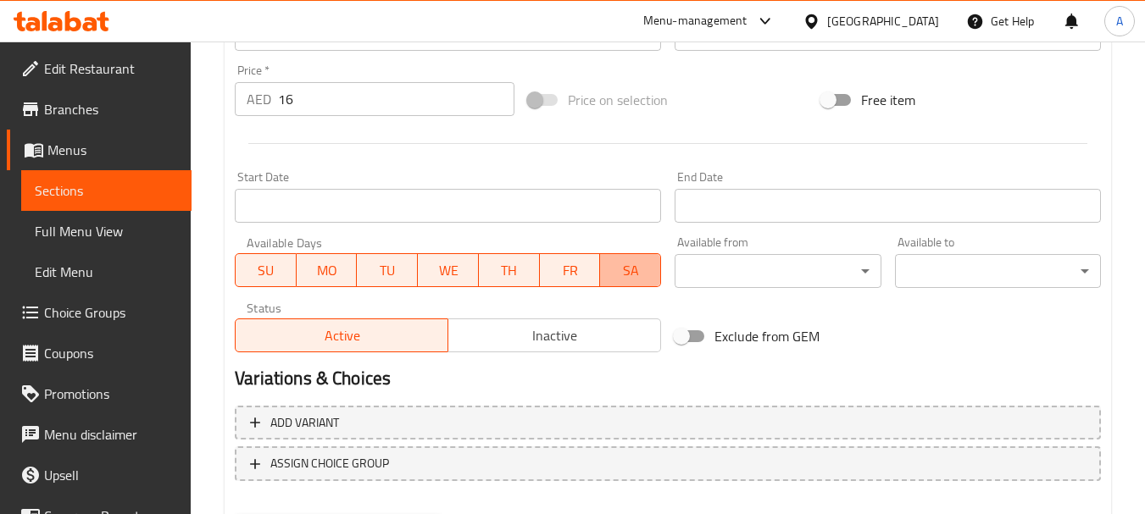
click at [636, 273] on span "SA" at bounding box center [630, 270] width 47 height 25
click at [557, 272] on span "FR" at bounding box center [570, 270] width 47 height 25
click at [499, 266] on span "TH" at bounding box center [509, 270] width 47 height 25
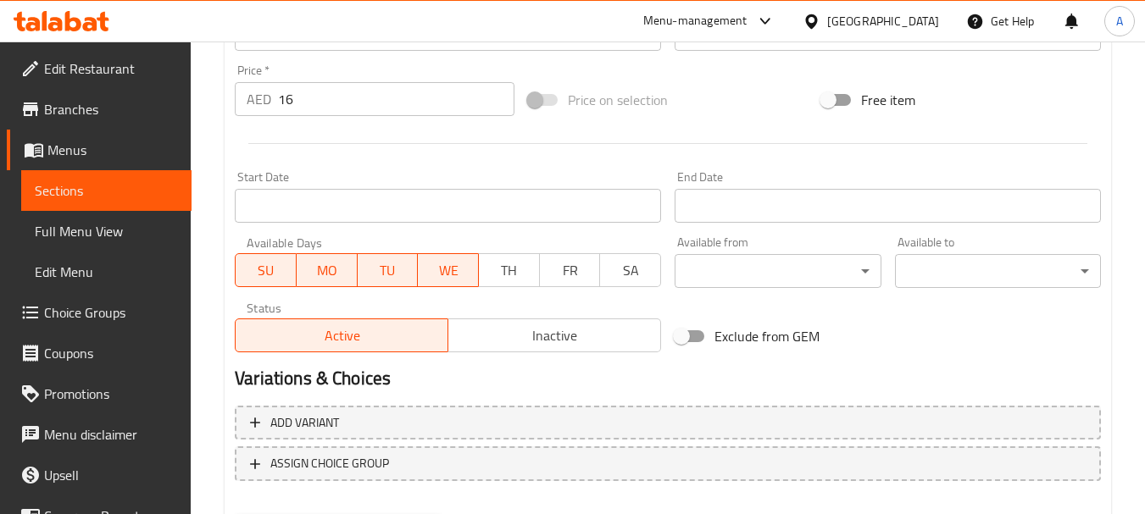
click at [430, 272] on span "WE" at bounding box center [448, 270] width 47 height 25
click at [290, 274] on button "SU" at bounding box center [266, 270] width 62 height 34
drag, startPoint x: 323, startPoint y: 275, endPoint x: 351, endPoint y: 303, distance: 39.6
click at [324, 275] on span "MO" at bounding box center [326, 270] width 47 height 25
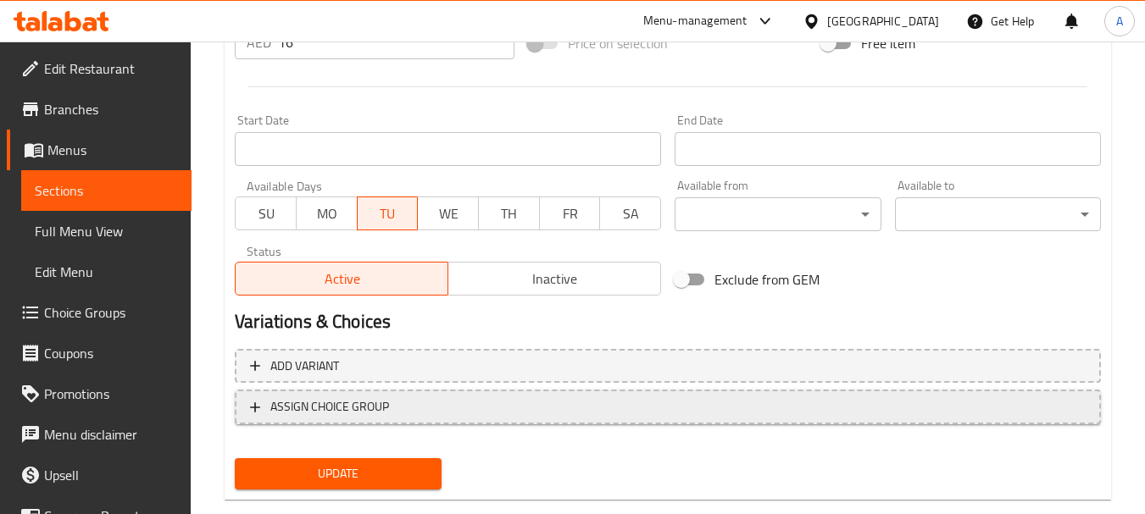
scroll to position [678, 0]
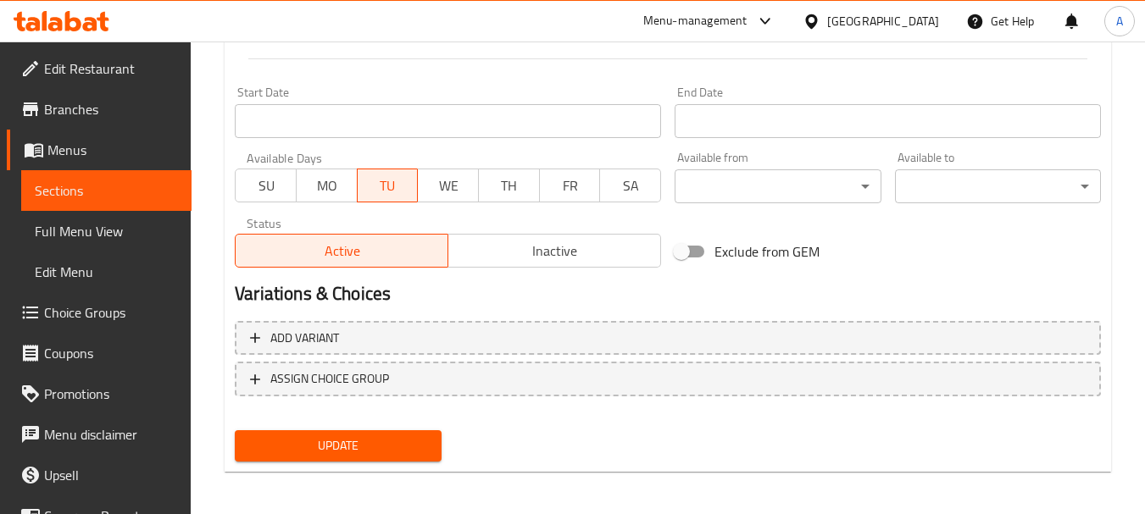
click at [387, 437] on span "Update" at bounding box center [337, 446] width 179 height 21
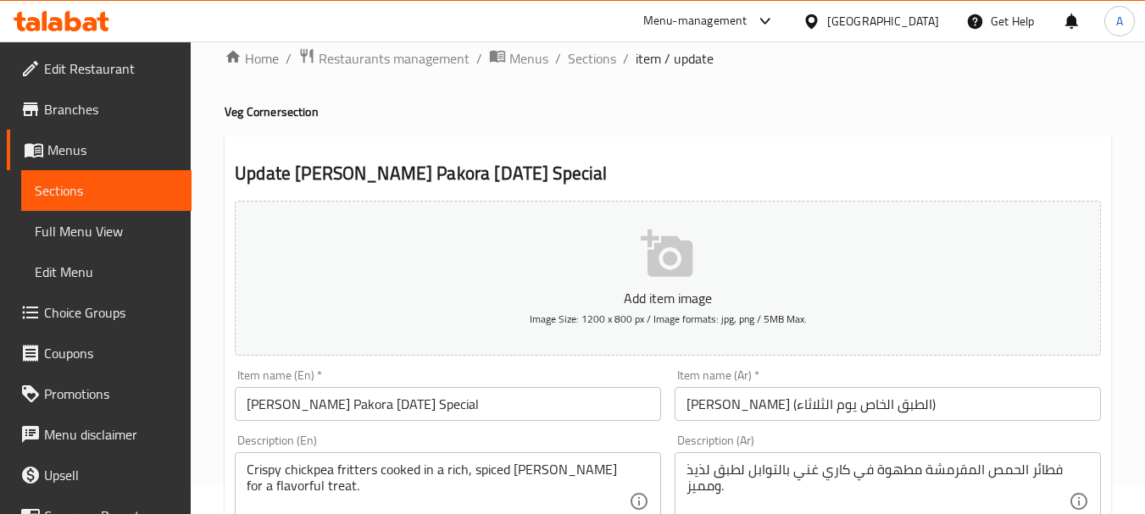
scroll to position [0, 0]
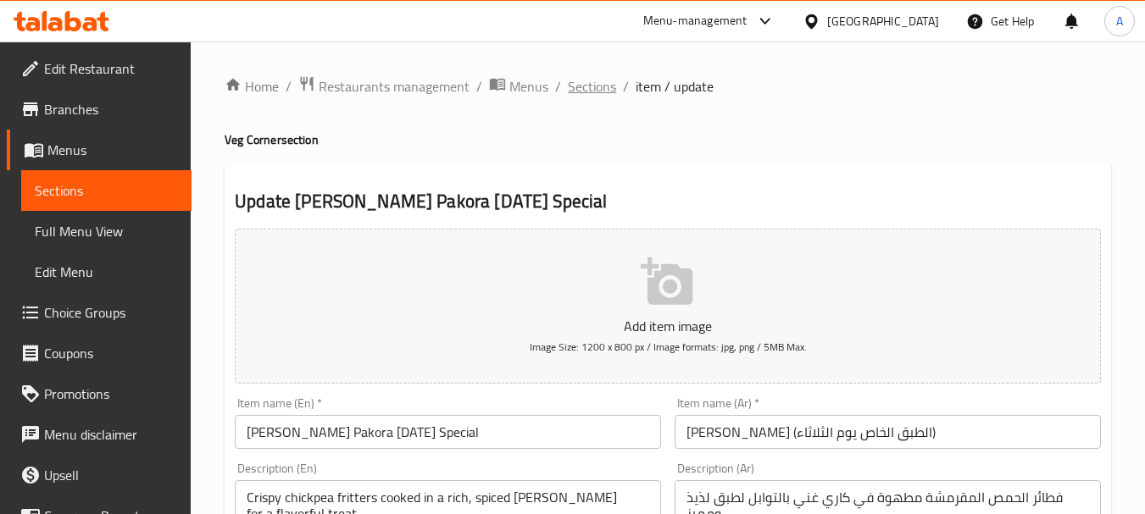
click at [584, 85] on span "Sections" at bounding box center [592, 86] width 48 height 20
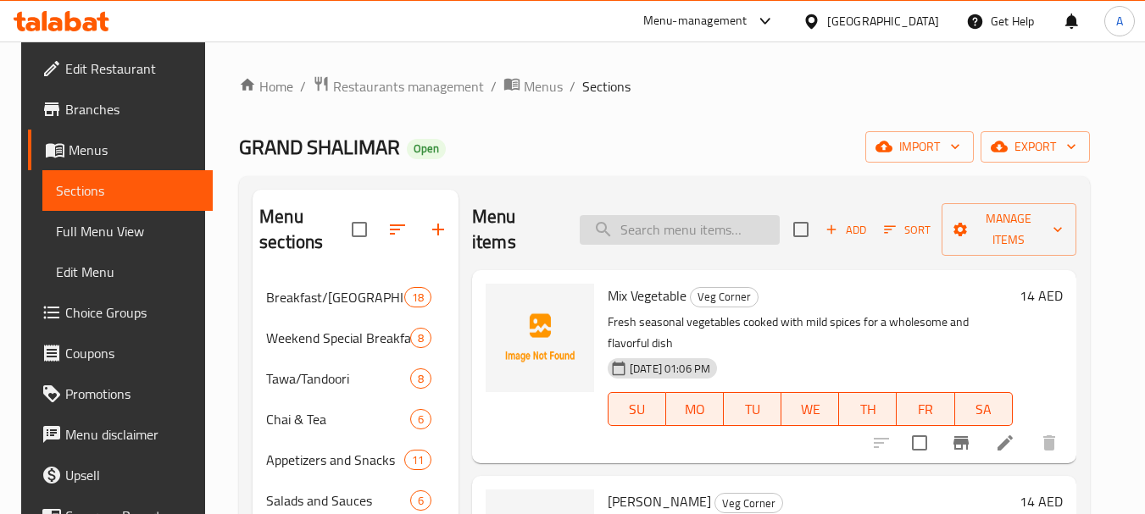
click at [681, 234] on input "search" at bounding box center [680, 230] width 200 height 30
paste input "Bhindi (Wednesday Special)"
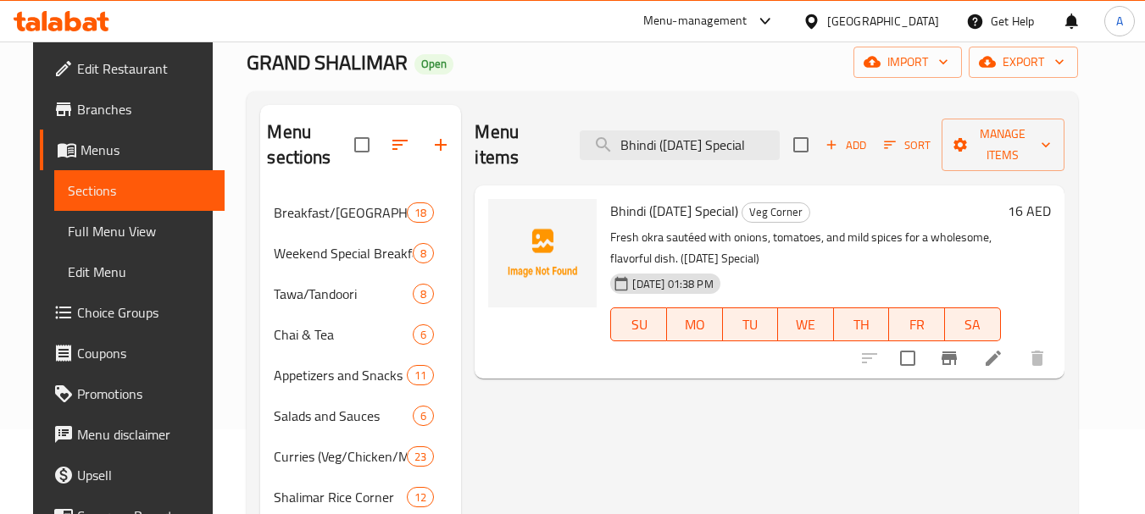
type input "Bhindi (Wednesday Special"
click at [1003, 348] on icon at bounding box center [993, 358] width 20 height 20
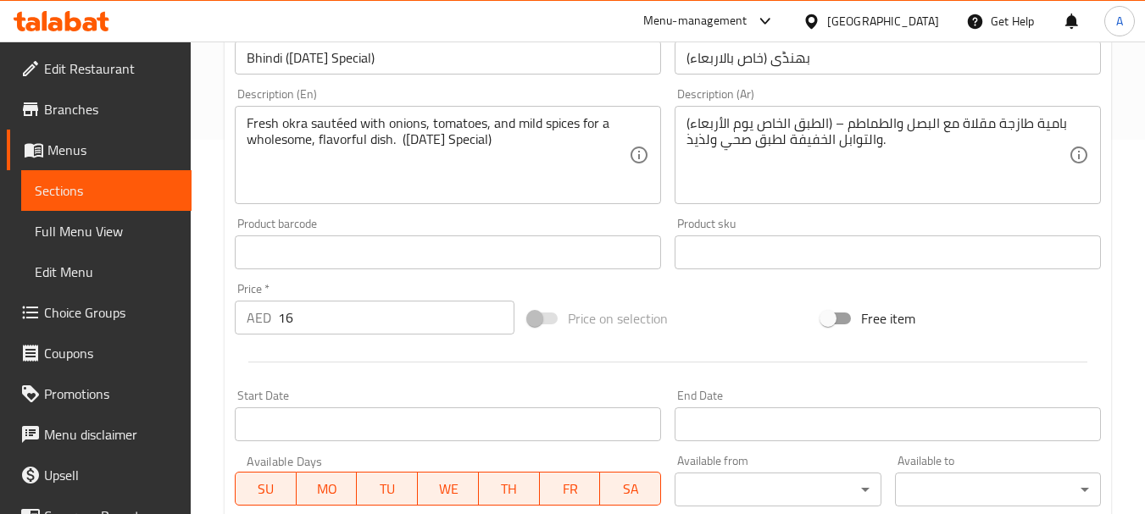
scroll to position [593, 0]
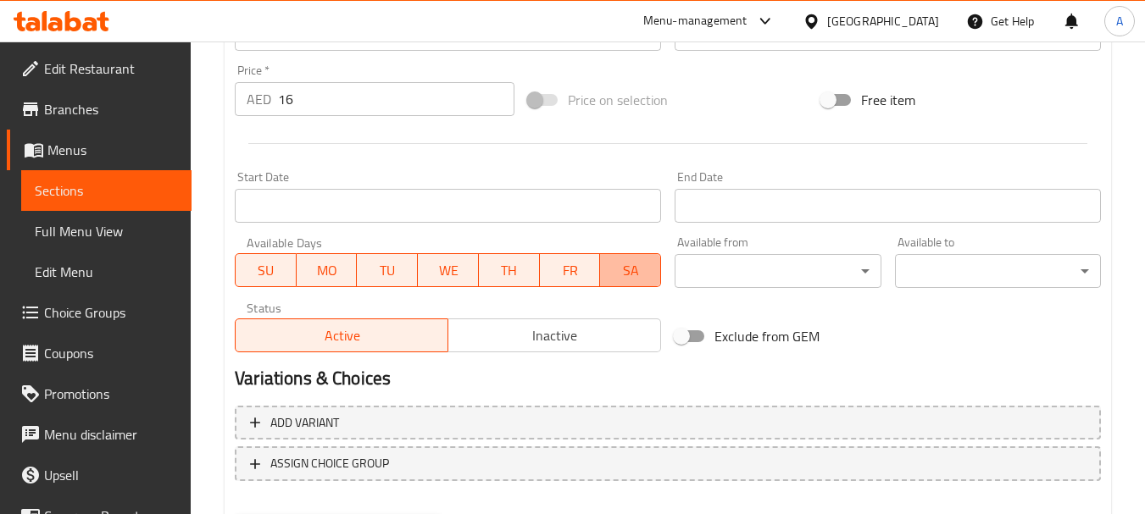
click at [639, 275] on span "SA" at bounding box center [630, 270] width 47 height 25
click at [565, 271] on span "FR" at bounding box center [570, 270] width 47 height 25
click at [512, 269] on span "TH" at bounding box center [509, 270] width 47 height 25
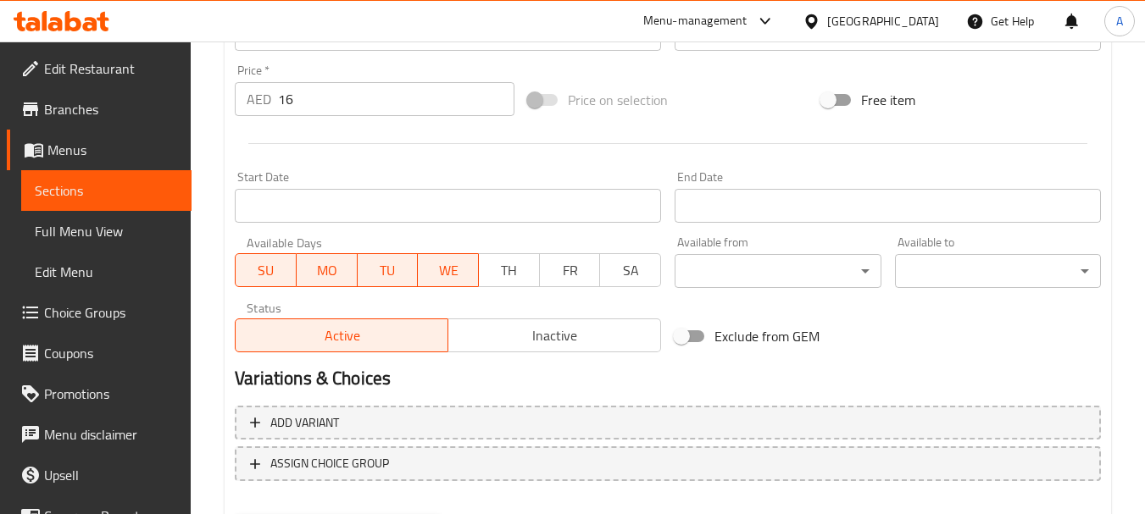
click at [306, 267] on span "MO" at bounding box center [326, 270] width 47 height 25
click at [358, 270] on button "TU" at bounding box center [388, 270] width 62 height 34
click at [376, 271] on span "TU" at bounding box center [387, 270] width 47 height 25
click at [277, 277] on span "SU" at bounding box center [265, 270] width 47 height 25
click at [412, 275] on button "TU" at bounding box center [388, 270] width 62 height 34
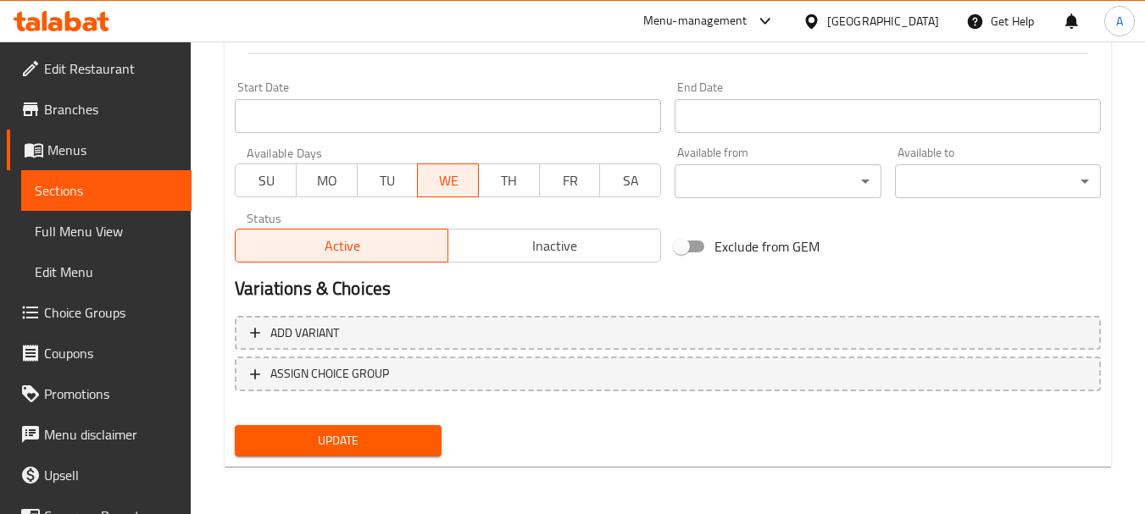
click at [347, 445] on span "Update" at bounding box center [337, 441] width 179 height 21
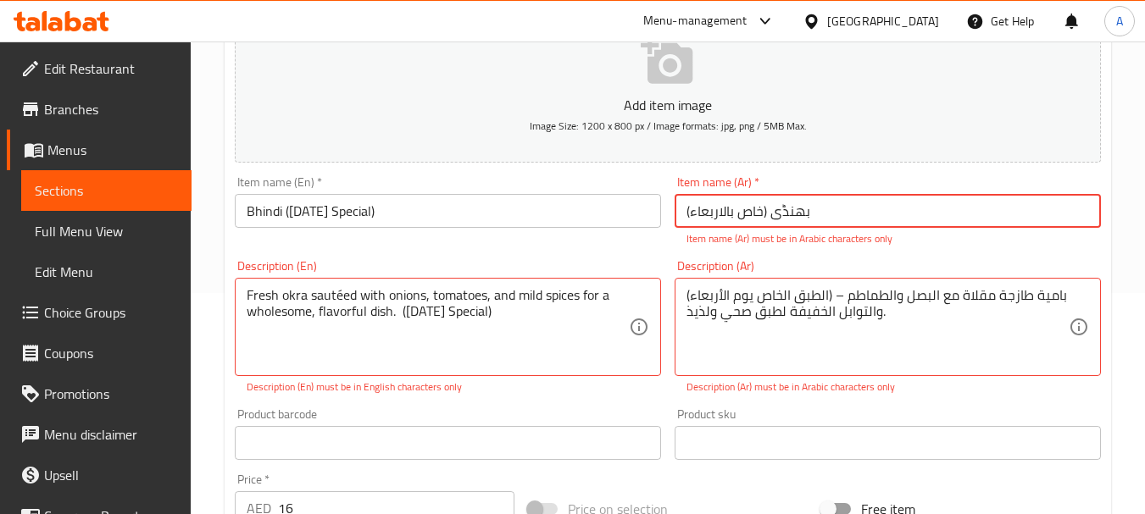
scroll to position [260, 0]
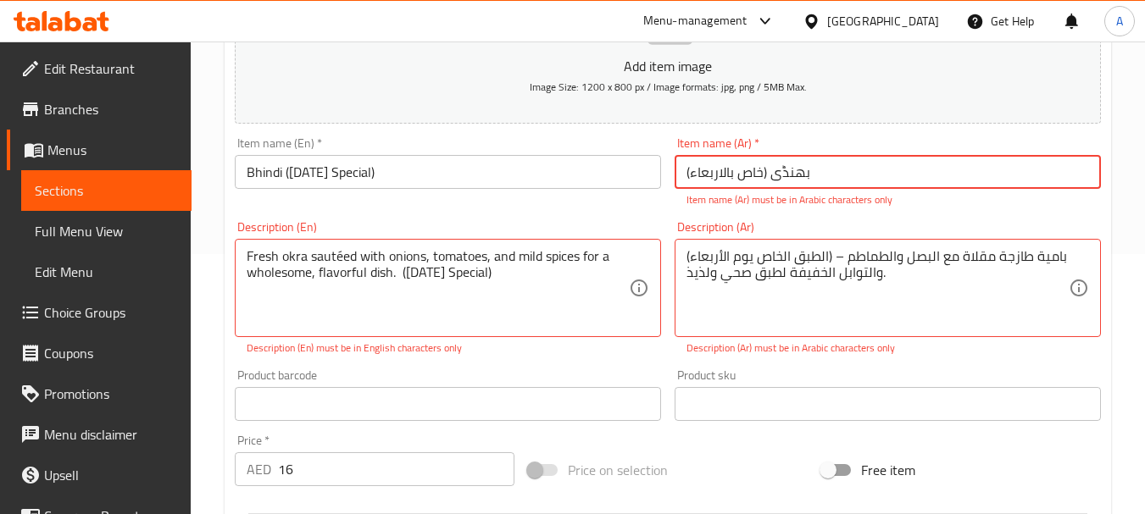
click at [783, 176] on input "بھنڈی (خاص بالاربعاء)" at bounding box center [888, 172] width 426 height 34
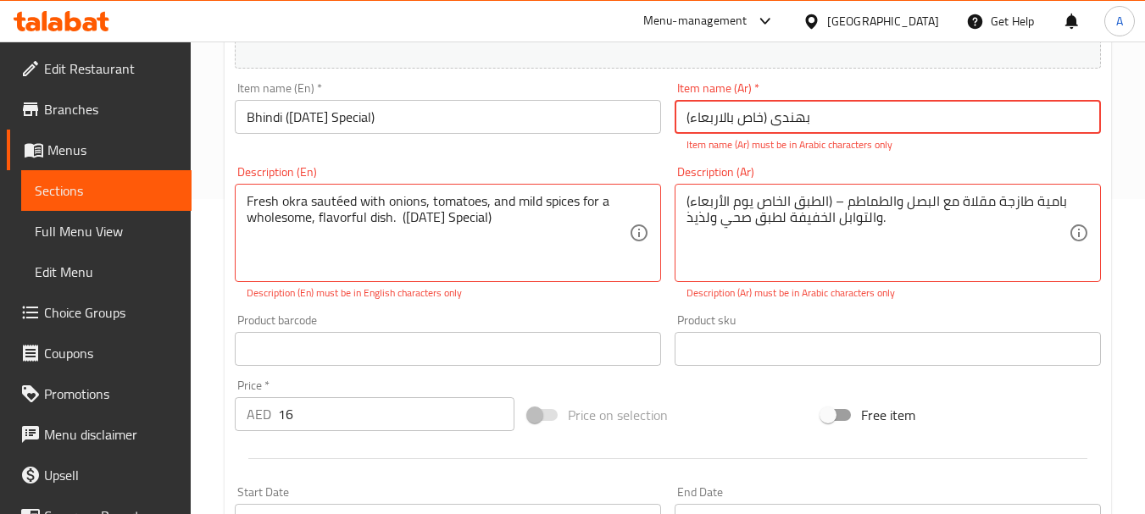
scroll to position [345, 0]
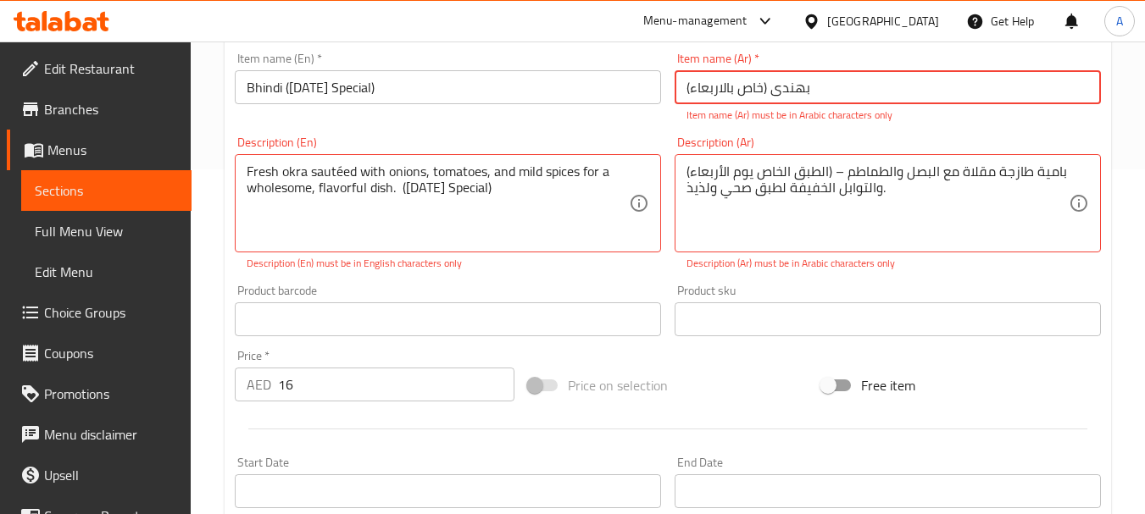
type input "بھندی (خاص بالاربعاء)"
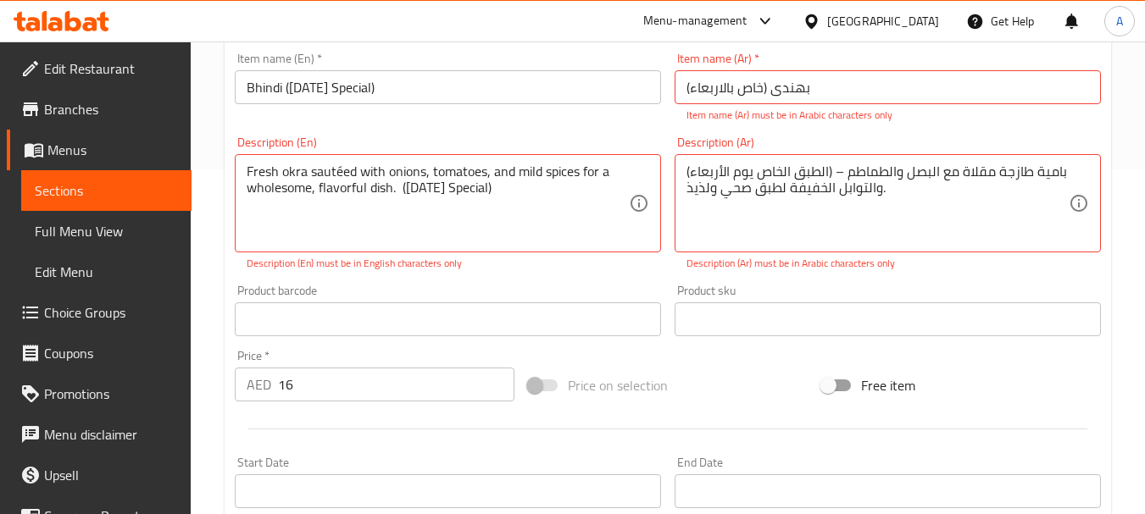
click at [519, 126] on div "Item name (En)   * Bhindi (Wednesday Special) Item name (En) *" at bounding box center [448, 88] width 440 height 84
click at [508, 181] on textarea "Fresh okra sautéed with onions, tomatoes, and mild spices for a wholesome, flav…" at bounding box center [438, 204] width 382 height 81
click at [508, 183] on textarea "Fresh okra sautéed with onions, tomatoes, and mild spices for a wholesome, flav…" at bounding box center [438, 204] width 382 height 81
paste textarea "بامية طازجة مطهوة مع البصل والطماطم والتوابل الخفيفة لطبق صحي ولذيذ. (طبق خاص ي…"
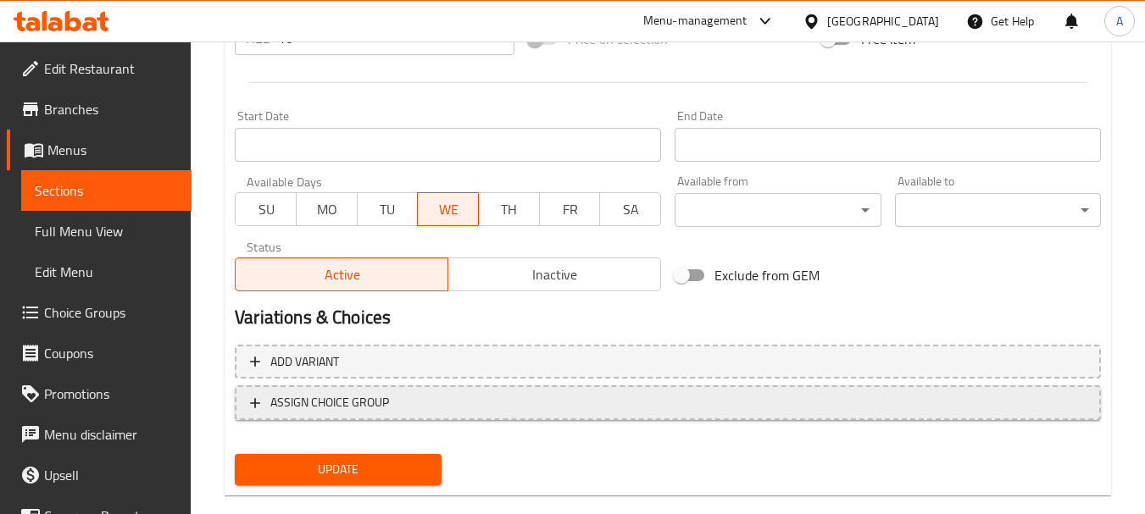
scroll to position [720, 0]
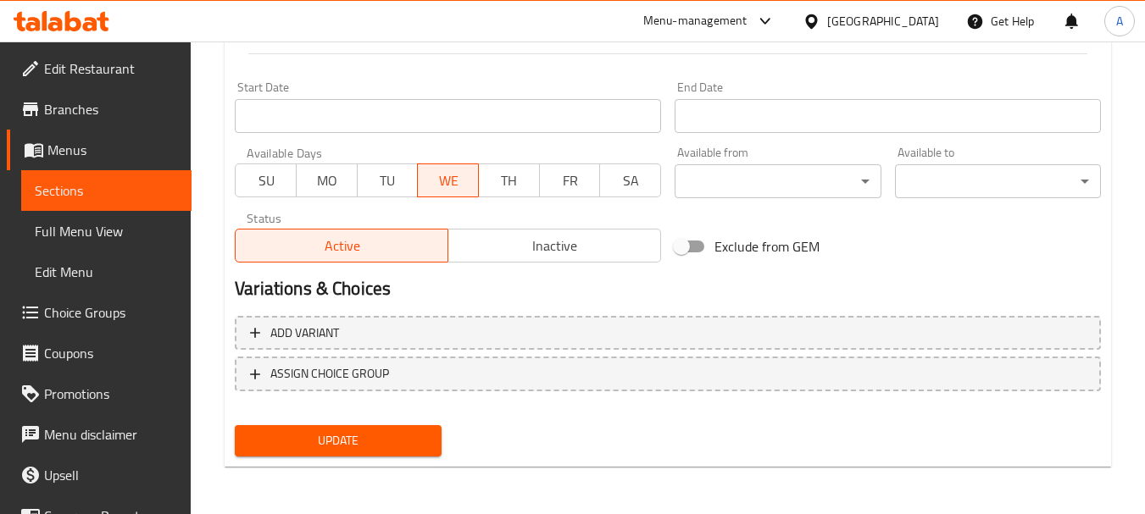
type textarea "بامية طازجة مطهوة مع البصل والطماطم والتوابل الخفيفة لطبق صحي ولذيذ. (طبق خاص ي…"
click at [369, 425] on div "Update" at bounding box center [337, 441] width 219 height 45
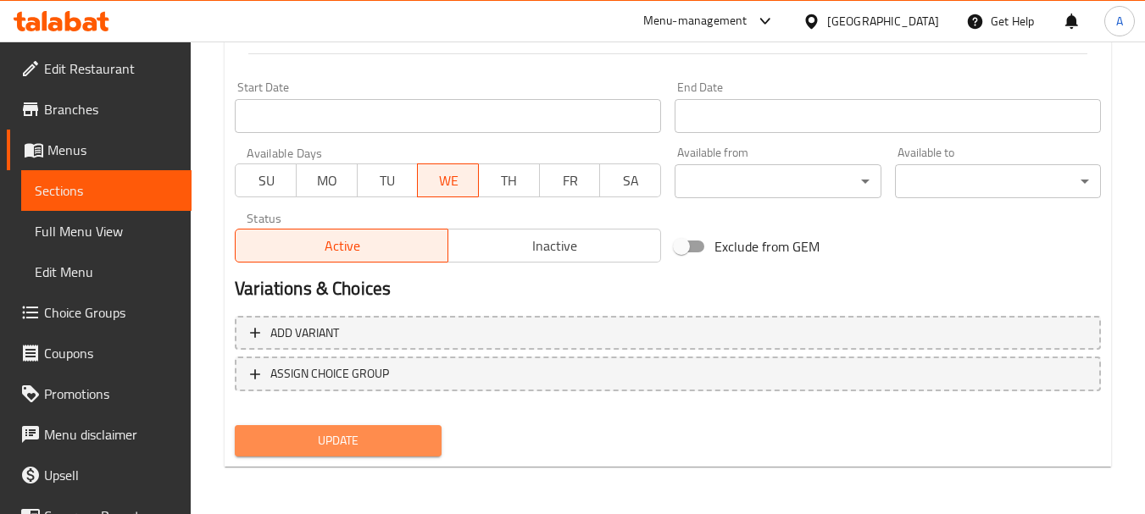
drag, startPoint x: 353, startPoint y: 450, endPoint x: 346, endPoint y: 434, distance: 17.8
click at [355, 451] on span "Update" at bounding box center [337, 441] width 179 height 21
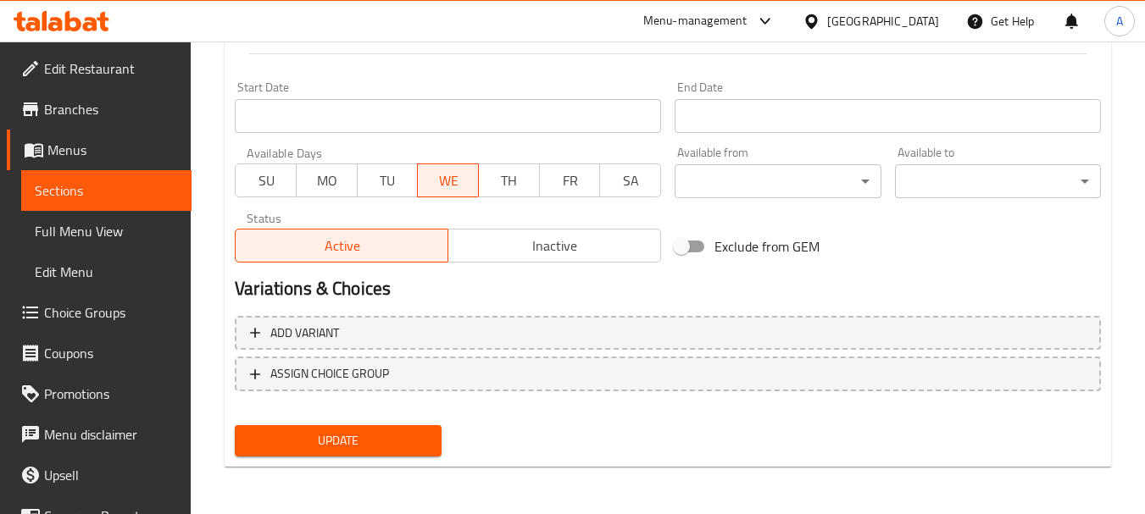
scroll to position [175, 0]
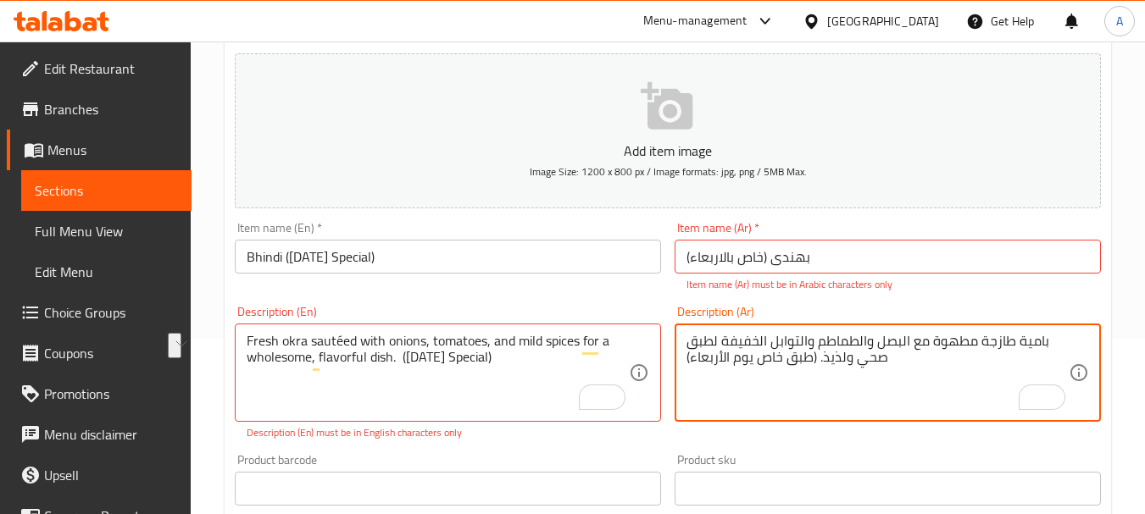
drag, startPoint x: 818, startPoint y: 357, endPoint x: 675, endPoint y: 353, distance: 143.3
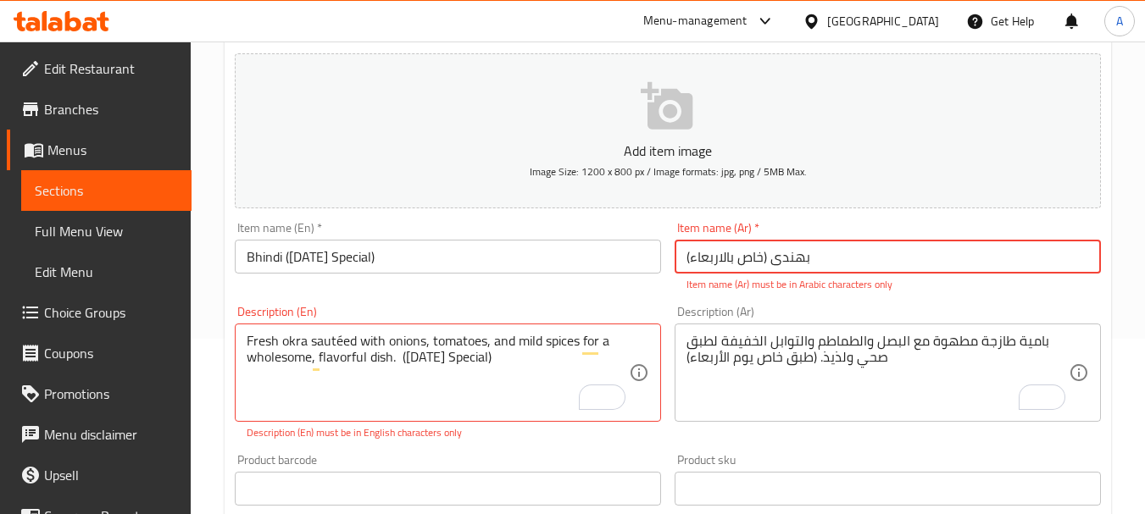
drag, startPoint x: 770, startPoint y: 259, endPoint x: 666, endPoint y: 258, distance: 104.3
click at [666, 258] on div "Add item image Image Size: 1200 x 800 px / Image formats: jpg, png / 5MB Max. I…" at bounding box center [668, 431] width 880 height 768
paste input "بق خاص يوم الأ"
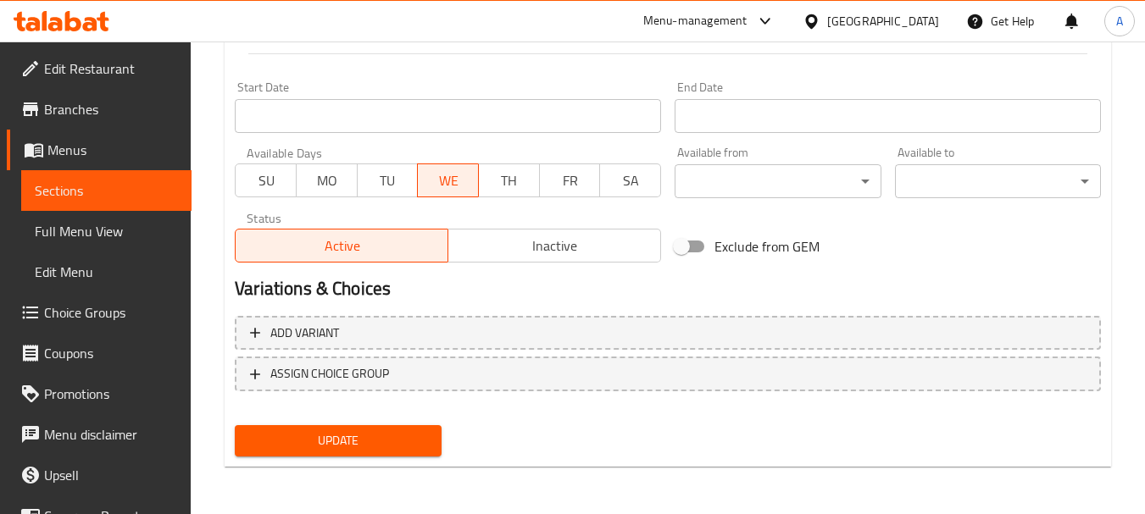
click at [353, 431] on span "Update" at bounding box center [337, 441] width 179 height 21
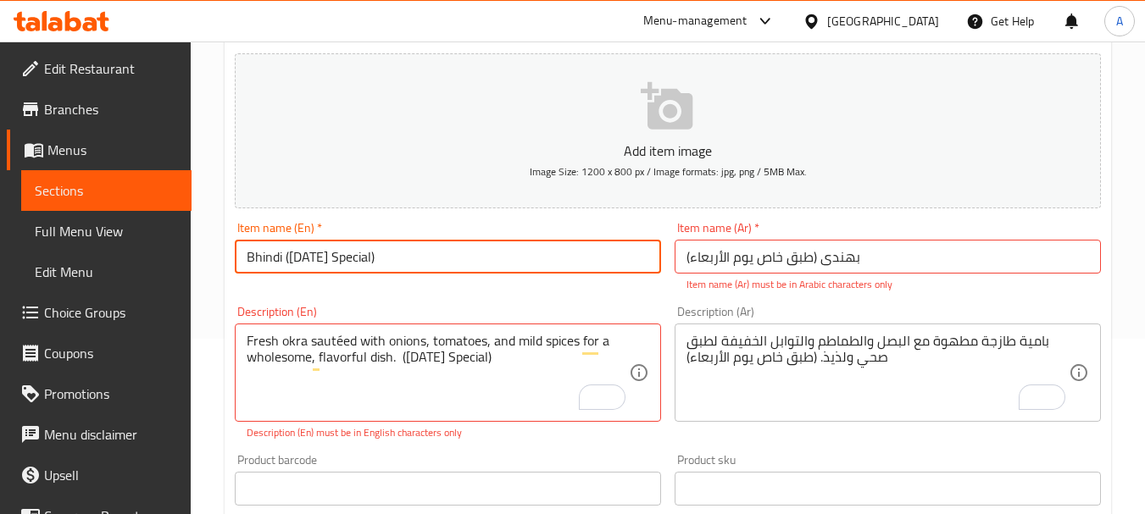
click at [584, 263] on input "Bhindi (Wednesday Special)" at bounding box center [448, 257] width 426 height 34
click at [583, 264] on input "Bhindi (Wednesday Special)" at bounding box center [448, 257] width 426 height 34
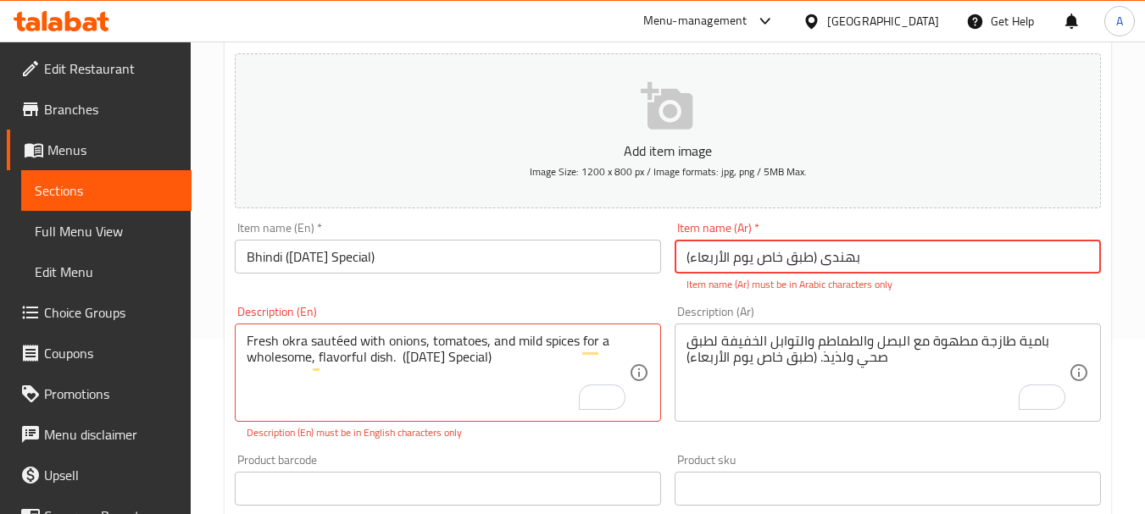
click at [743, 261] on input "بھندی (طبق خاص يوم الأربعاء)" at bounding box center [888, 257] width 426 height 34
click at [745, 261] on input "بھندی (طبق خاص يوم الأربعاء)" at bounding box center [888, 257] width 426 height 34
click at [747, 261] on input "بھندی (طبق خاص يوم الأربعاء)" at bounding box center [888, 257] width 426 height 34
paste input "هيندي (خاصة"
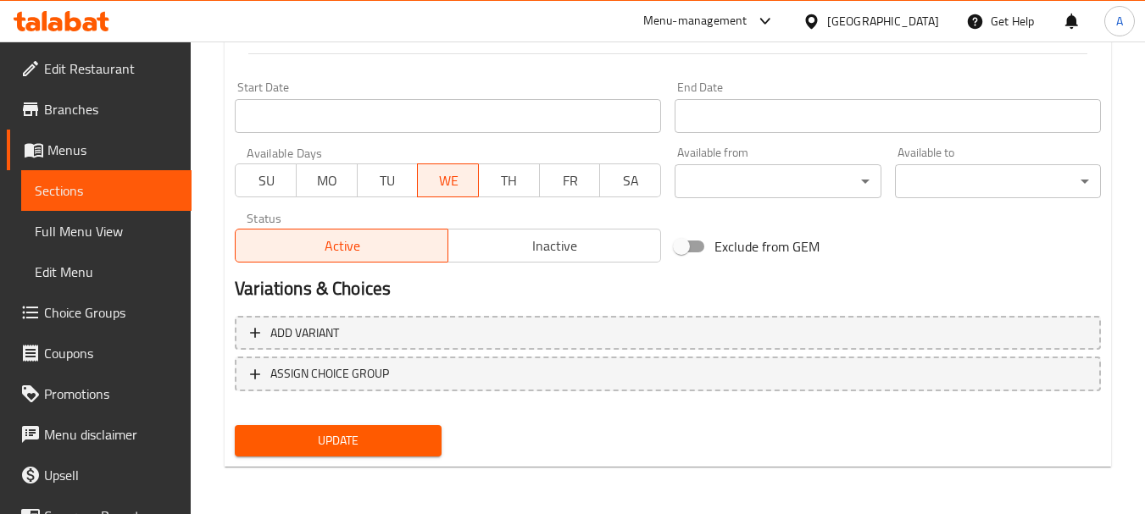
type input "بهيندي (خاصة يوم الأربعاء)"
click at [335, 451] on span "Update" at bounding box center [337, 441] width 179 height 21
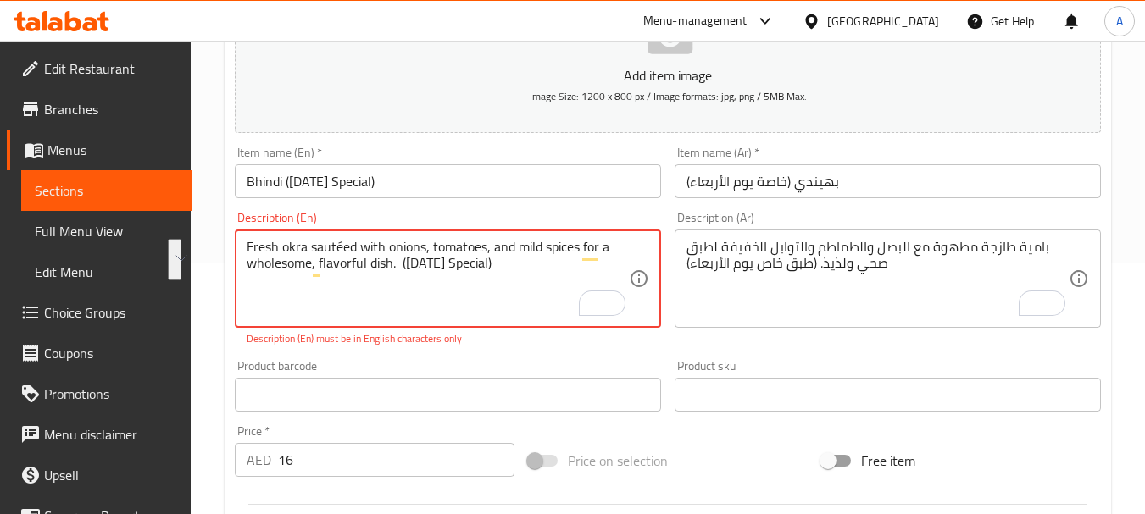
click at [466, 277] on textarea "Fresh okra sautéed with onions, tomatoes, and mild spices for a wholesome, flav…" at bounding box center [438, 279] width 382 height 81
click at [466, 279] on textarea "Fresh okra sautéed with onions, tomatoes, and mild spices for a wholesome, flav…" at bounding box center [438, 279] width 382 height 81
click at [344, 253] on textarea "Fresh okra sautéed with onions, tomatoes, and mild spices for a wholesome, flav…" at bounding box center [438, 279] width 382 height 81
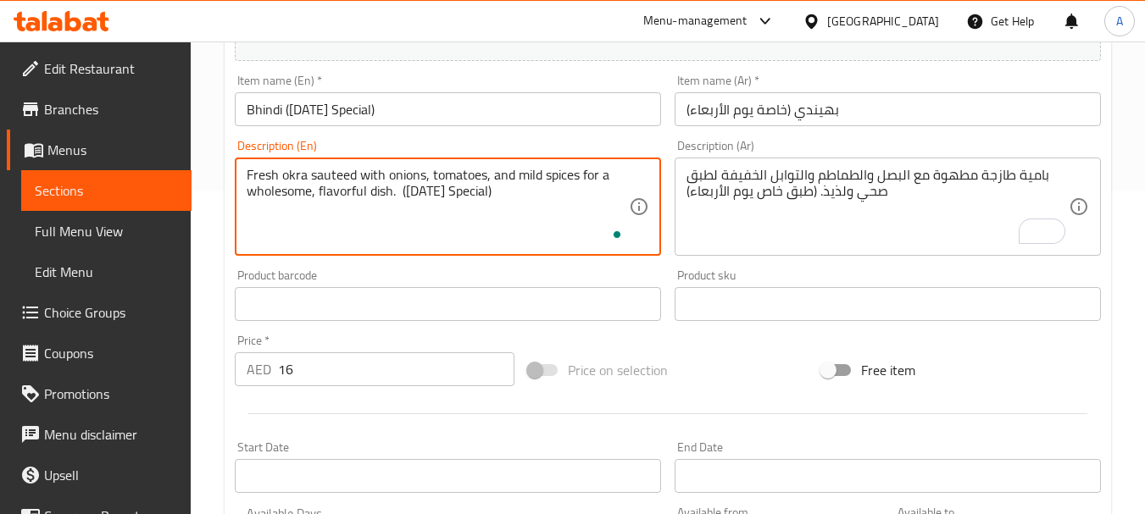
scroll to position [336, 0]
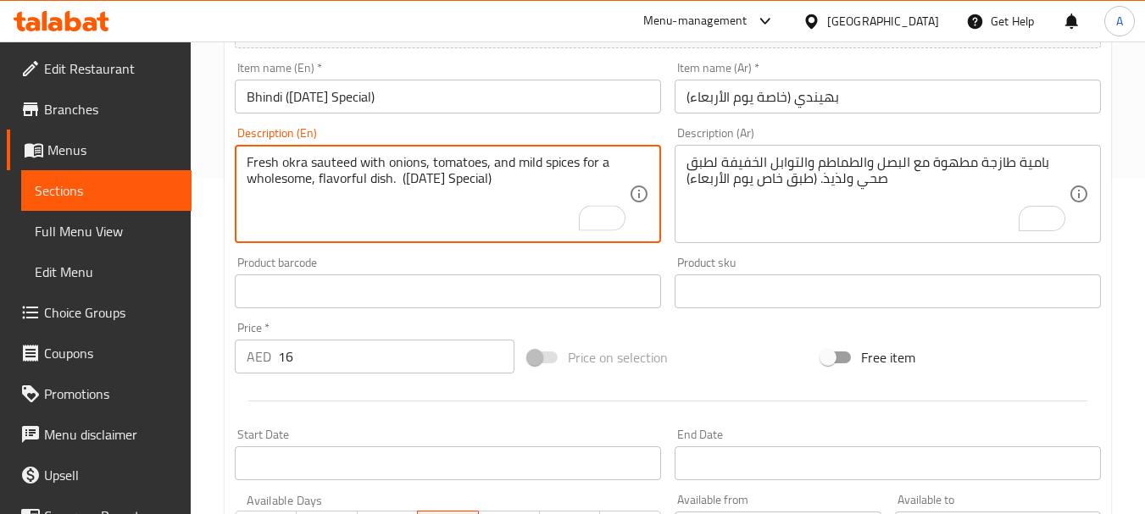
type textarea "Fresh okra sauteed with onions, tomatoes, and mild spices for a wholesome, flav…"
click at [536, 255] on div "Product barcode Product barcode" at bounding box center [448, 282] width 440 height 65
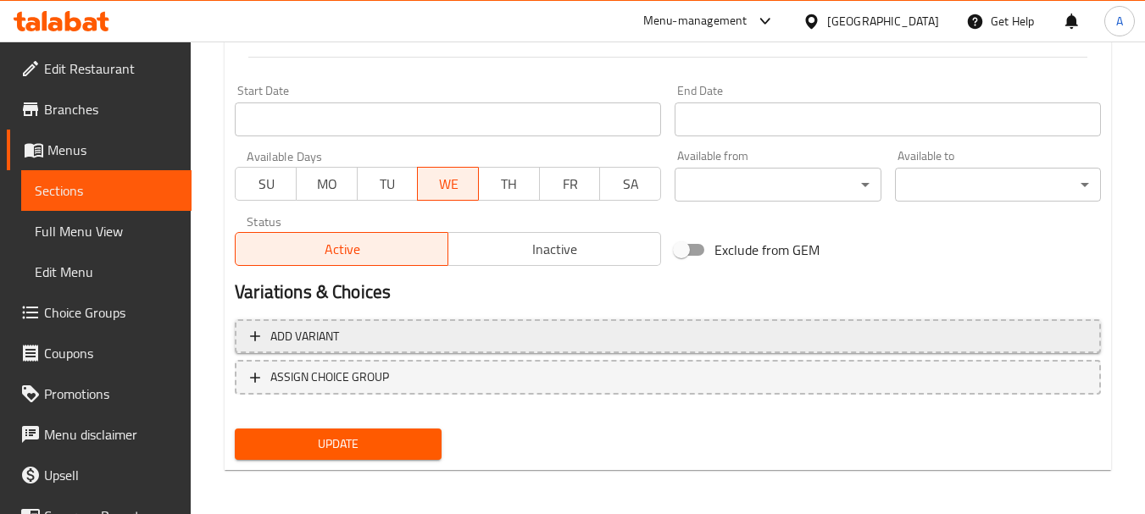
scroll to position [683, 0]
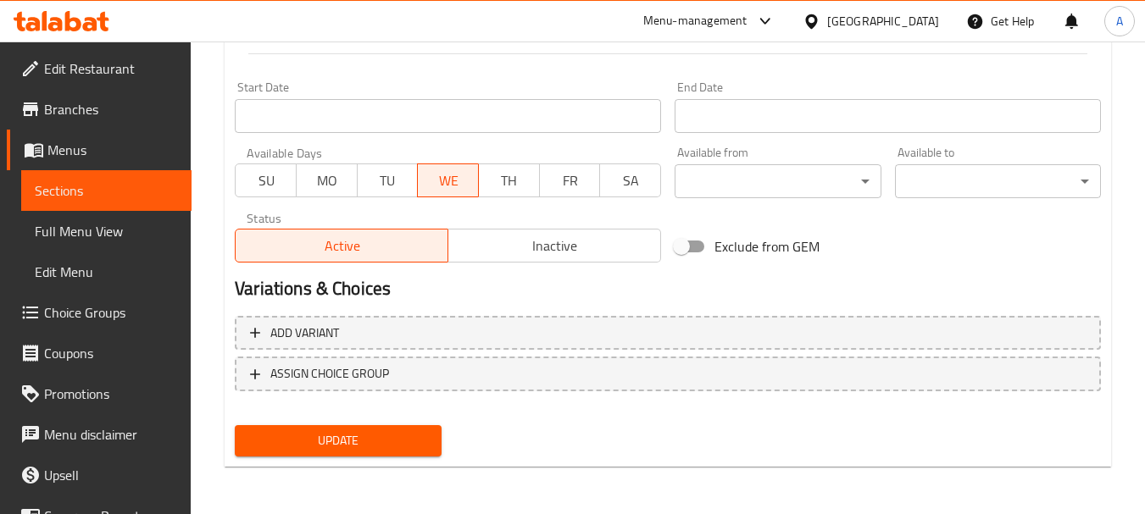
click at [367, 442] on span "Update" at bounding box center [337, 441] width 179 height 21
